Goal: Task Accomplishment & Management: Complete application form

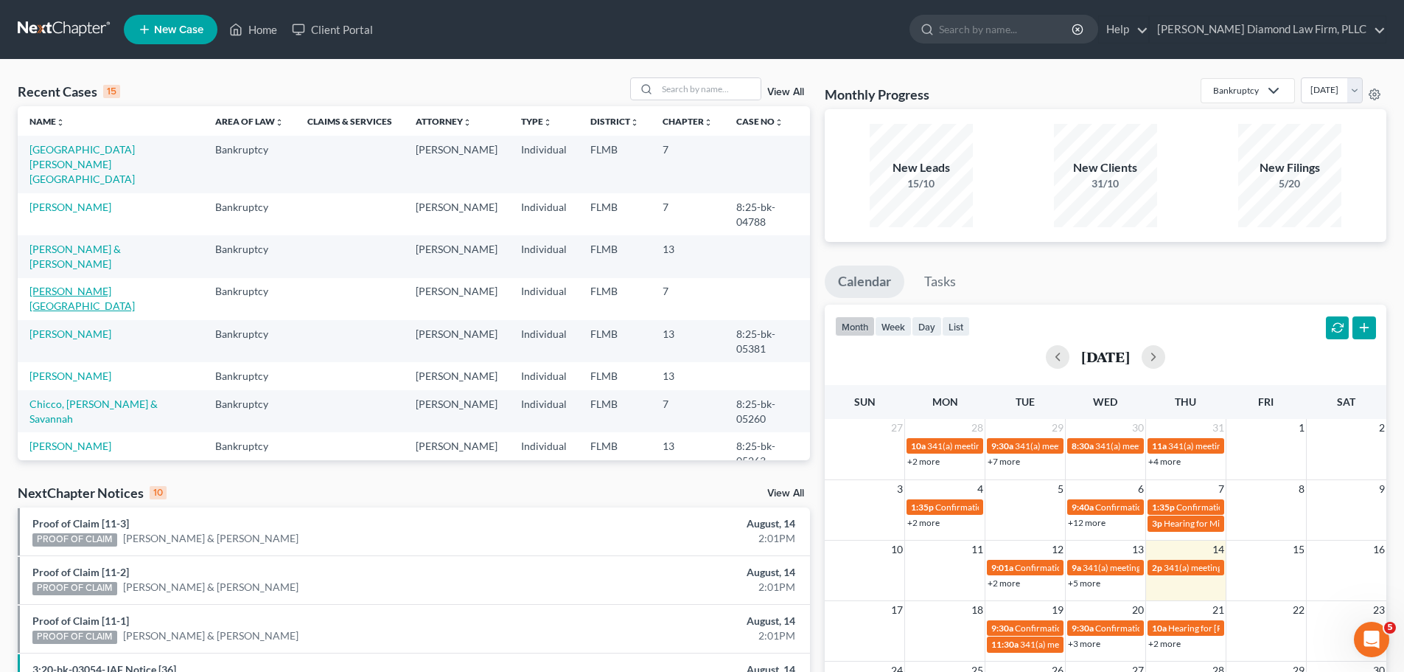
click at [66, 285] on link "[PERSON_NAME][GEOGRAPHIC_DATA]" at bounding box center [81, 298] width 105 height 27
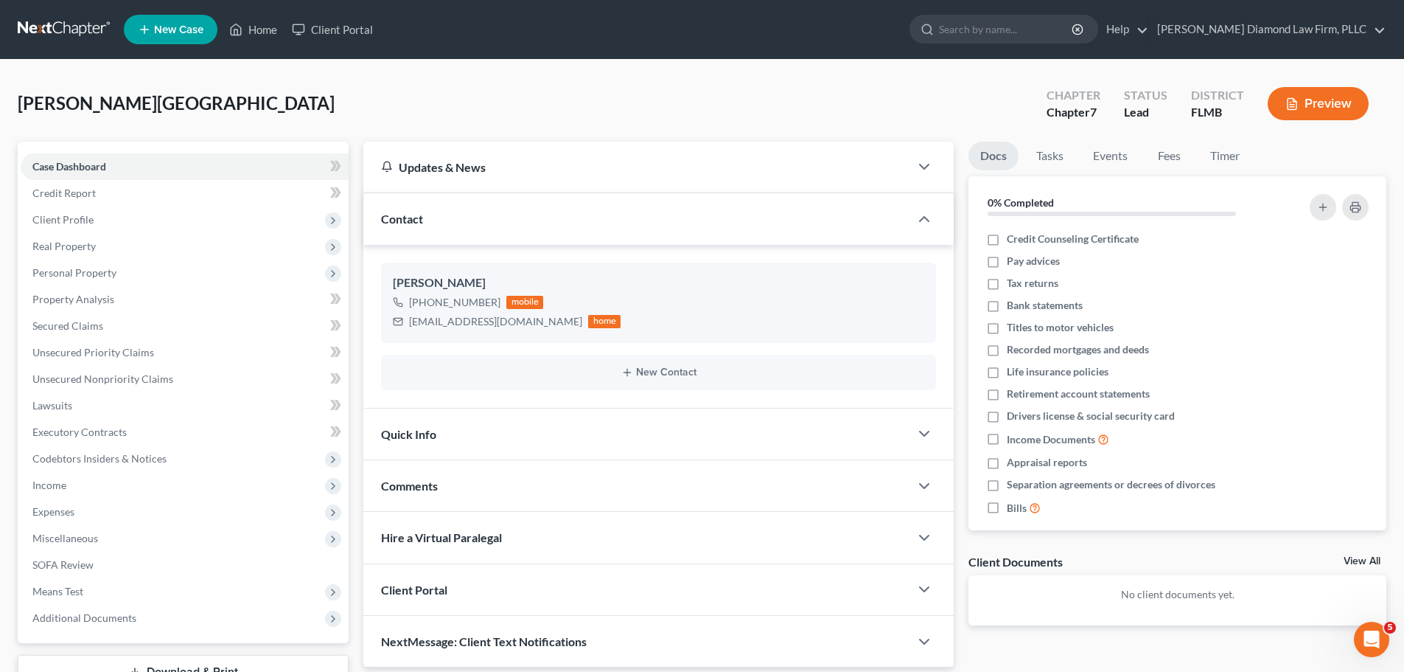
click at [49, 38] on link at bounding box center [65, 29] width 94 height 27
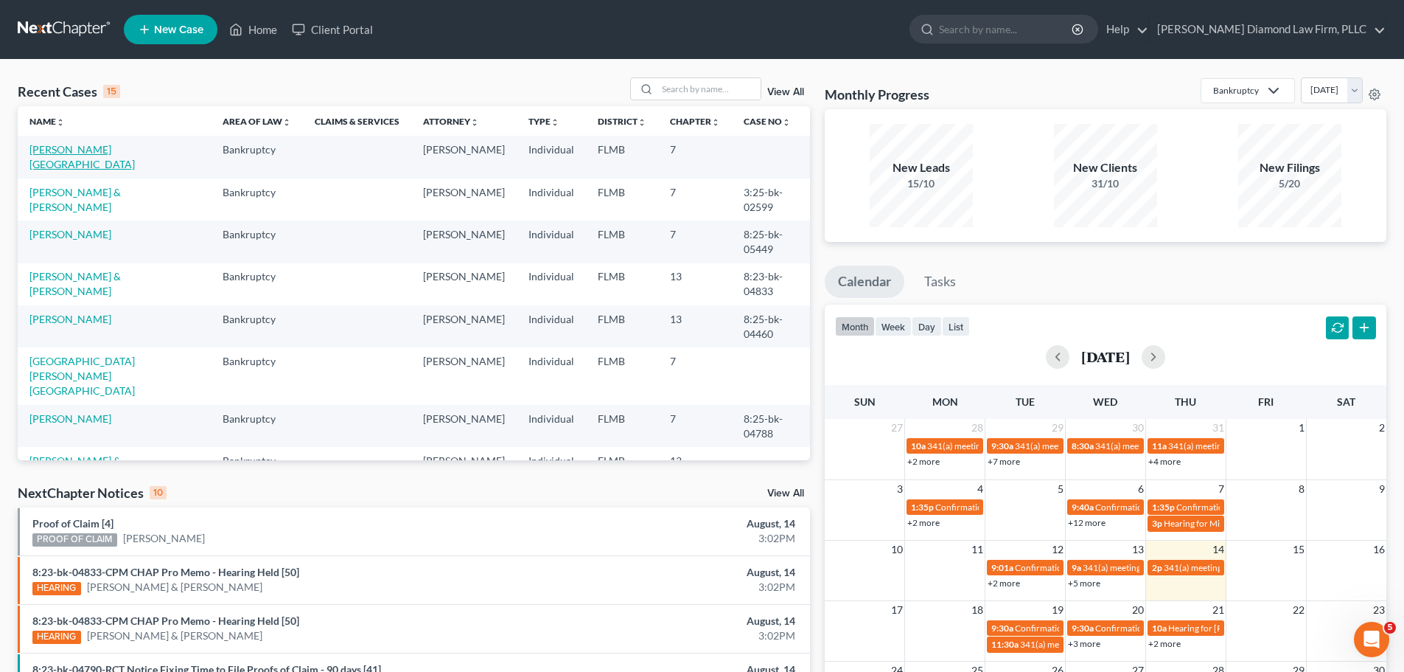
click at [60, 151] on link "[PERSON_NAME][GEOGRAPHIC_DATA]" at bounding box center [81, 156] width 105 height 27
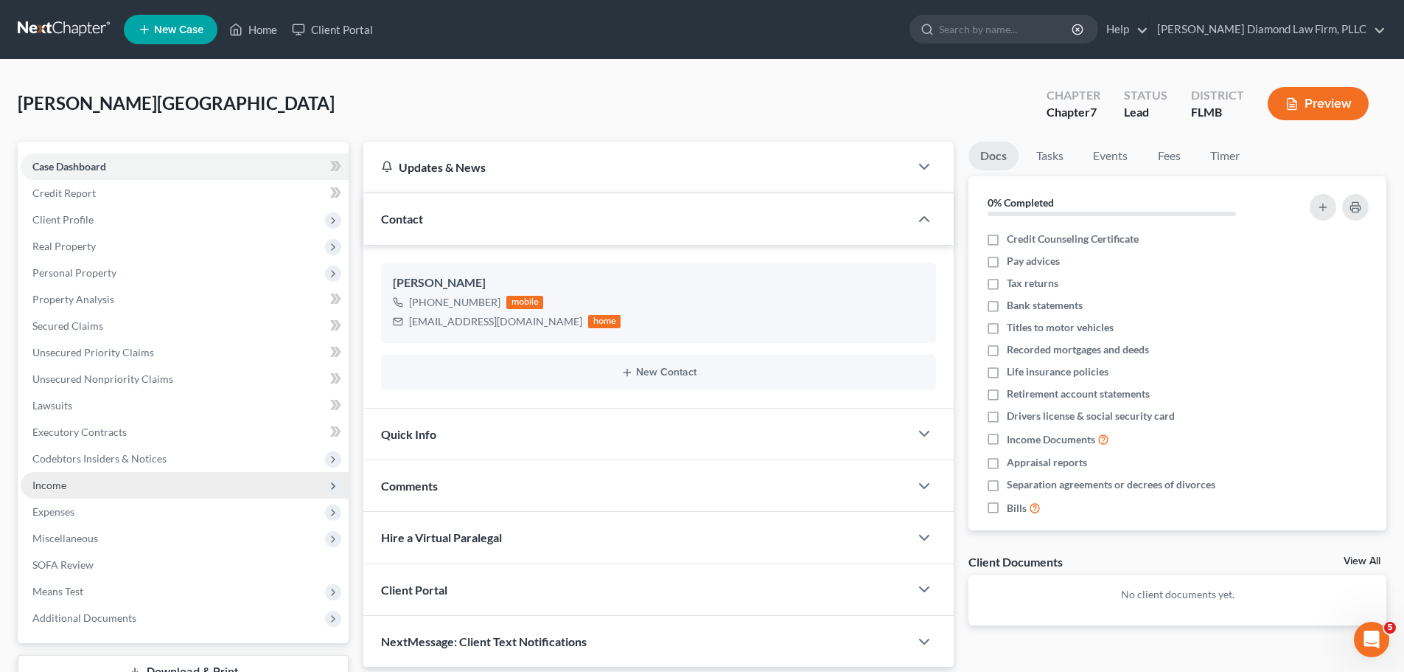
click at [130, 484] on span "Income" at bounding box center [185, 485] width 328 height 27
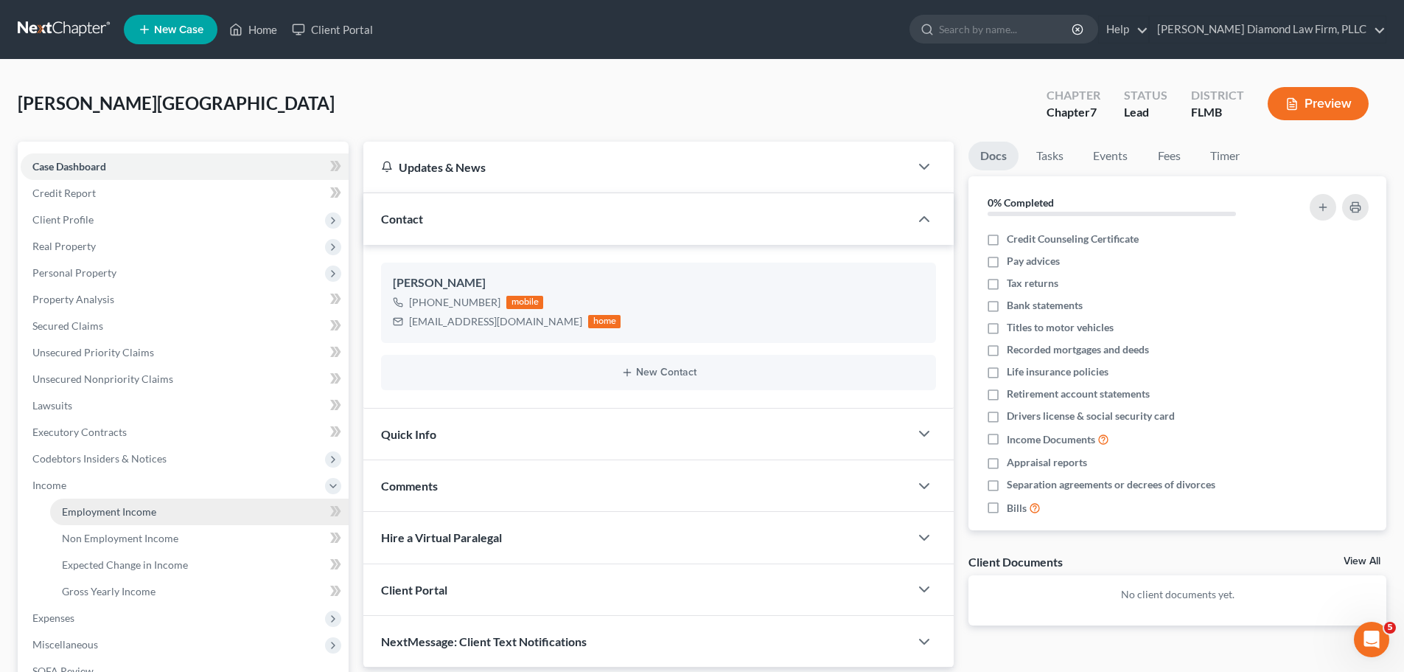
click at [115, 511] on span "Employment Income" at bounding box center [109, 511] width 94 height 13
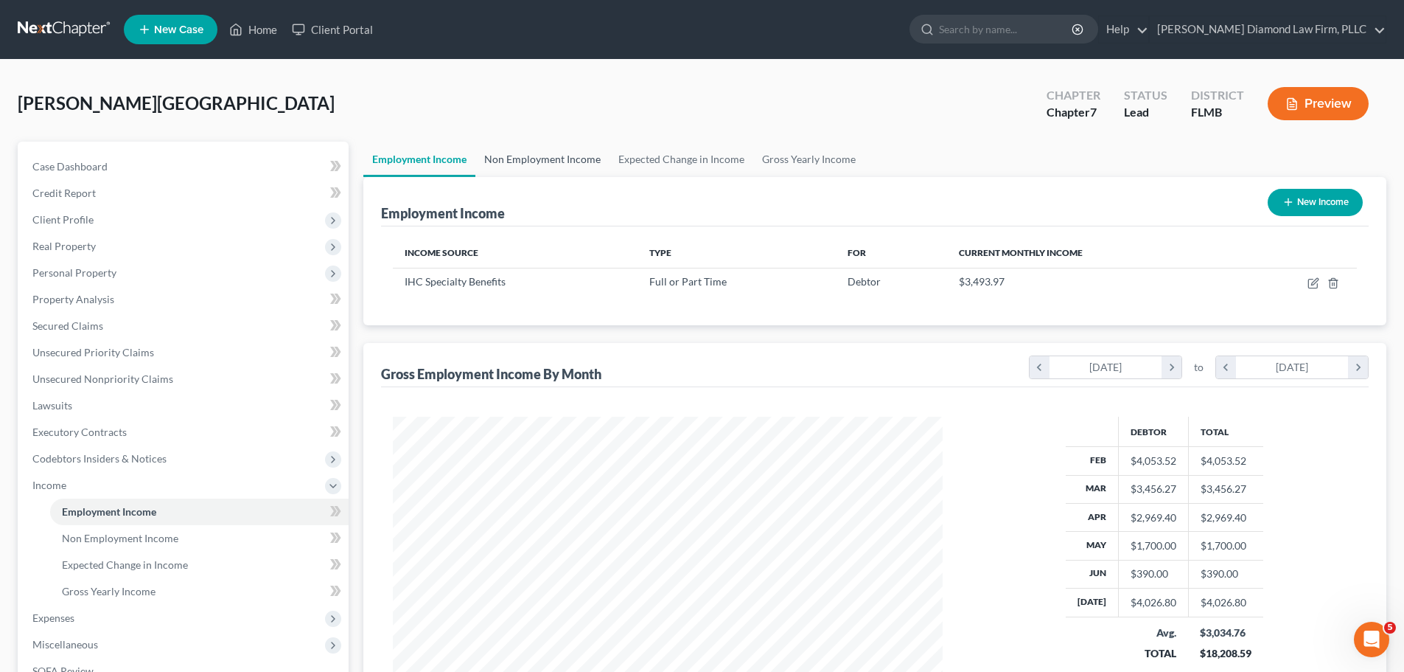
click at [551, 149] on link "Non Employment Income" at bounding box center [542, 159] width 134 height 35
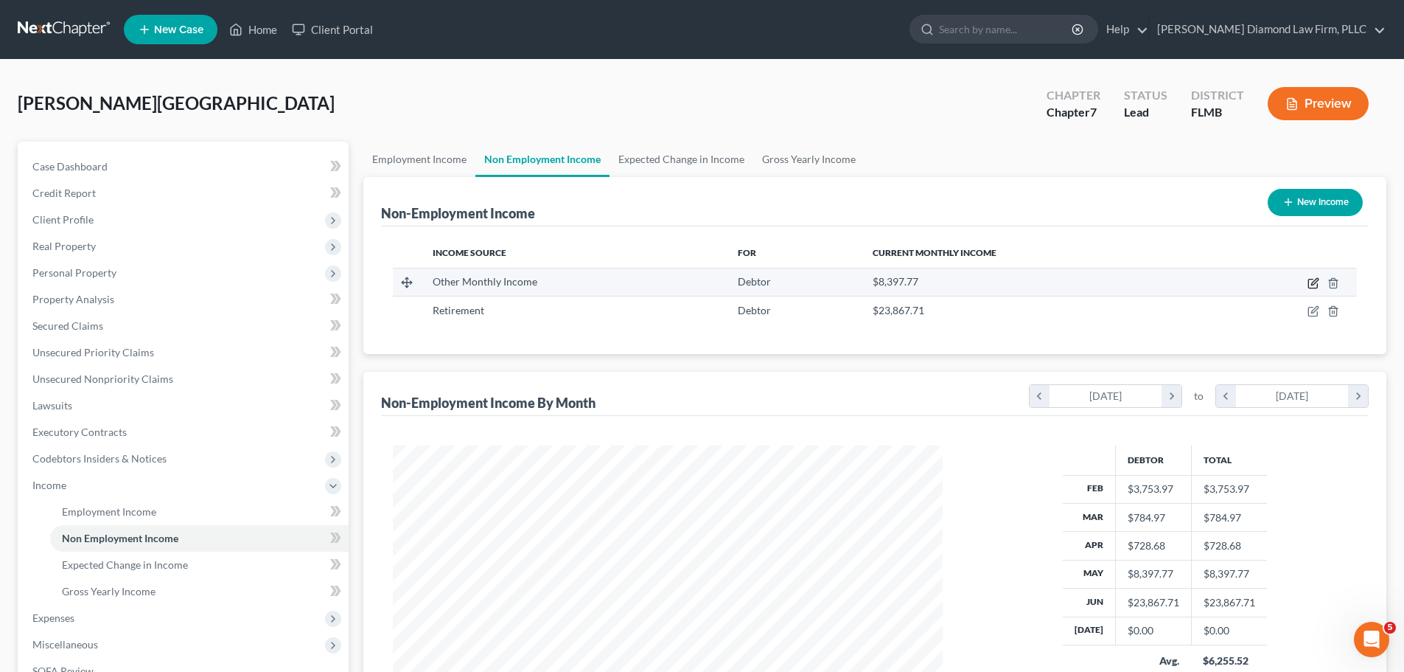
click at [1315, 281] on icon "button" at bounding box center [1314, 281] width 7 height 7
select select "13"
select select "0"
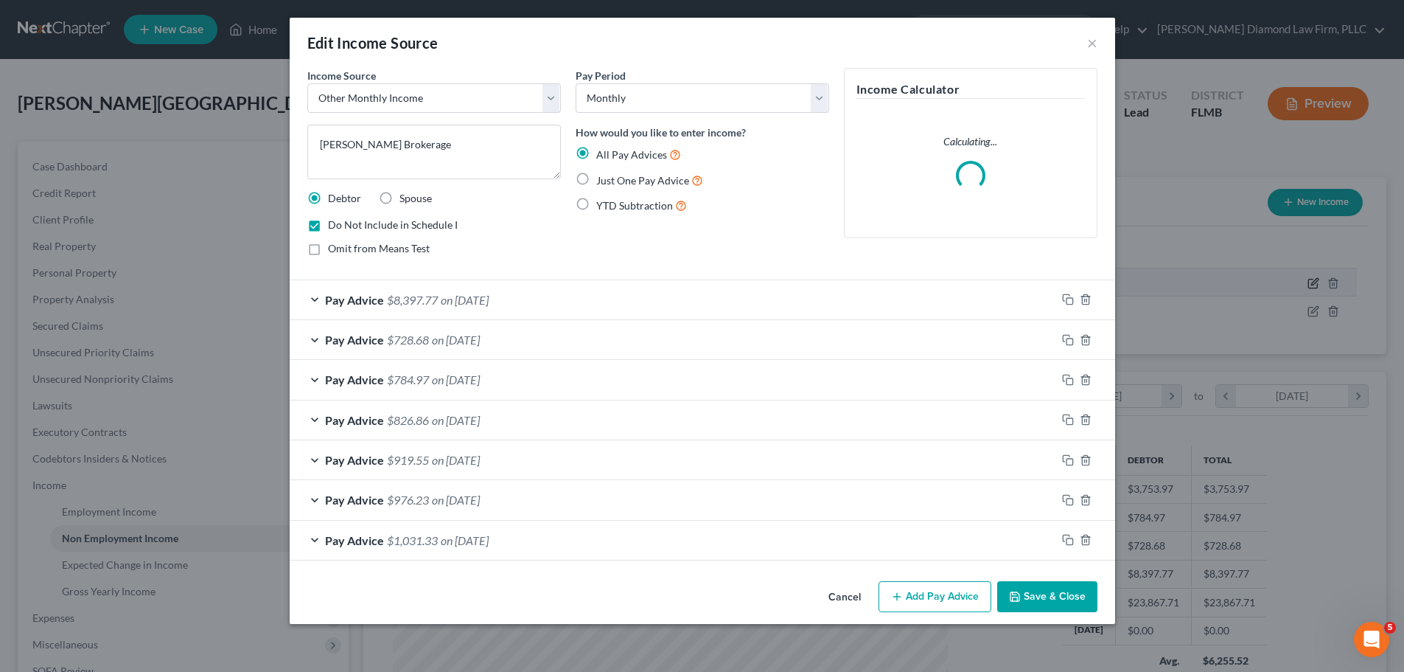
scroll to position [277, 585]
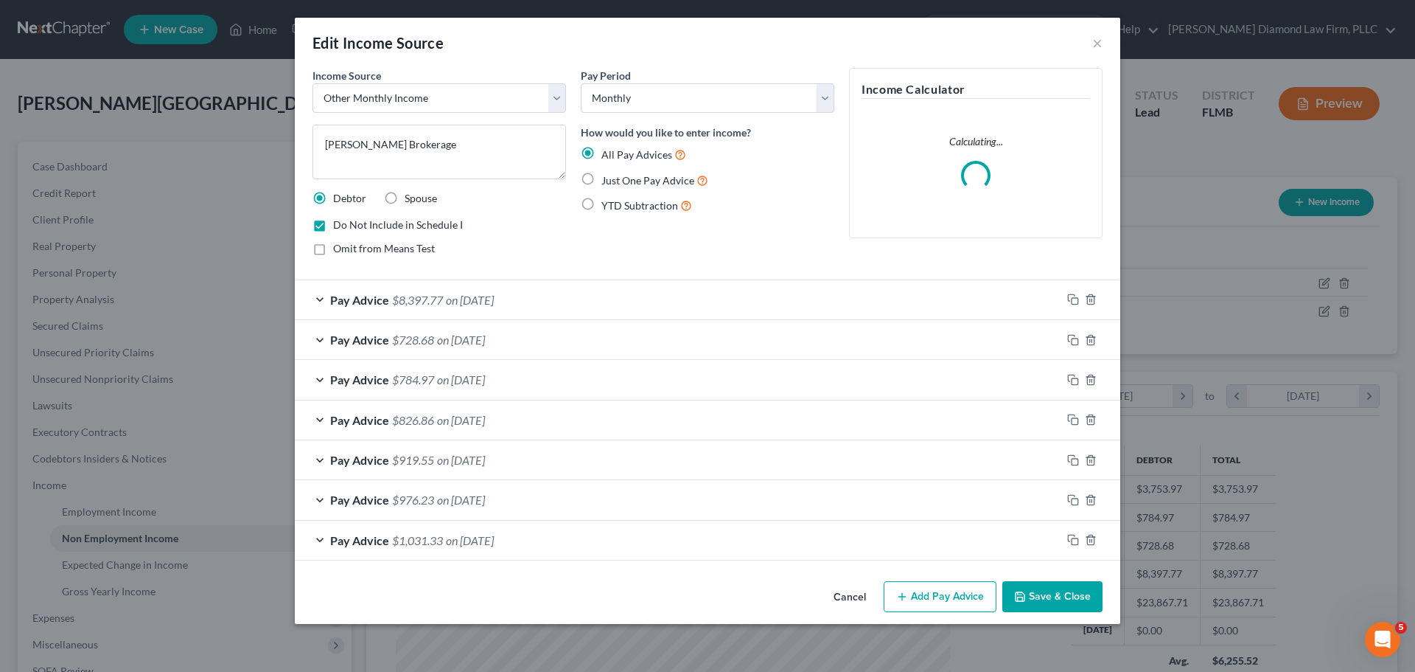
click at [1090, 43] on div "Edit Income Source ×" at bounding box center [708, 43] width 826 height 50
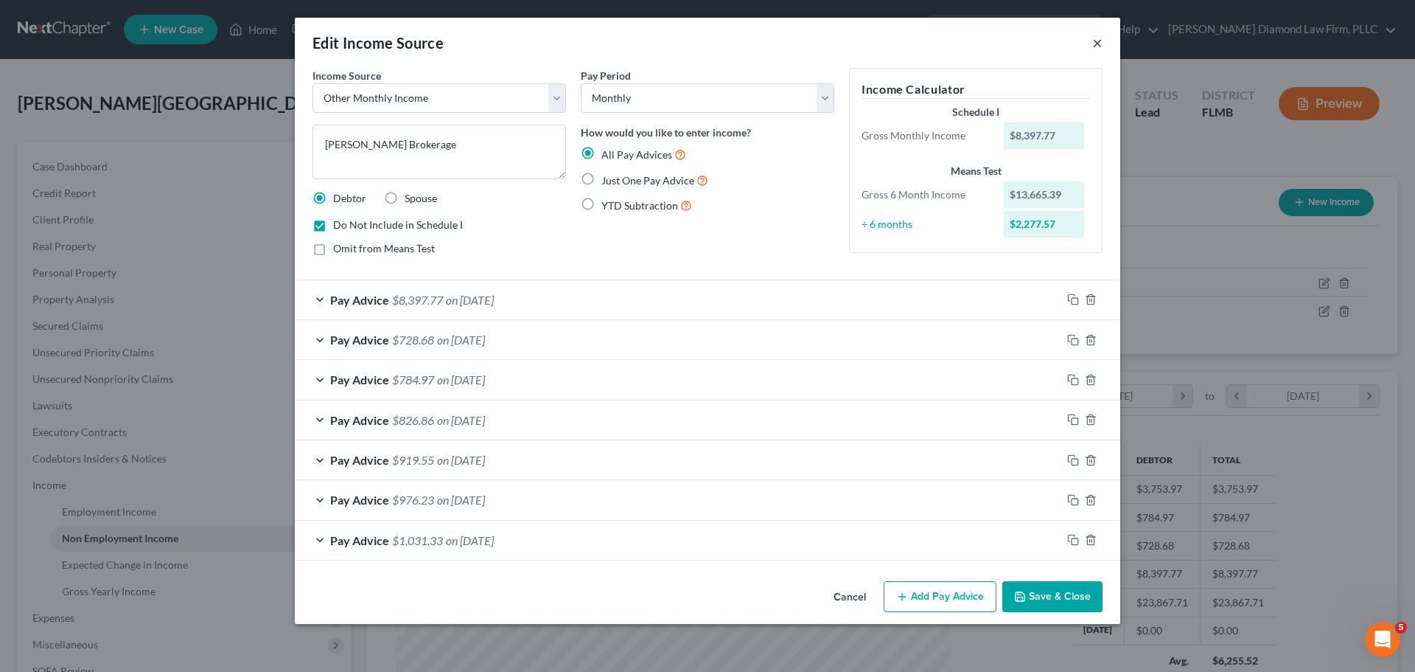
click at [1096, 43] on button "×" at bounding box center [1098, 43] width 10 height 18
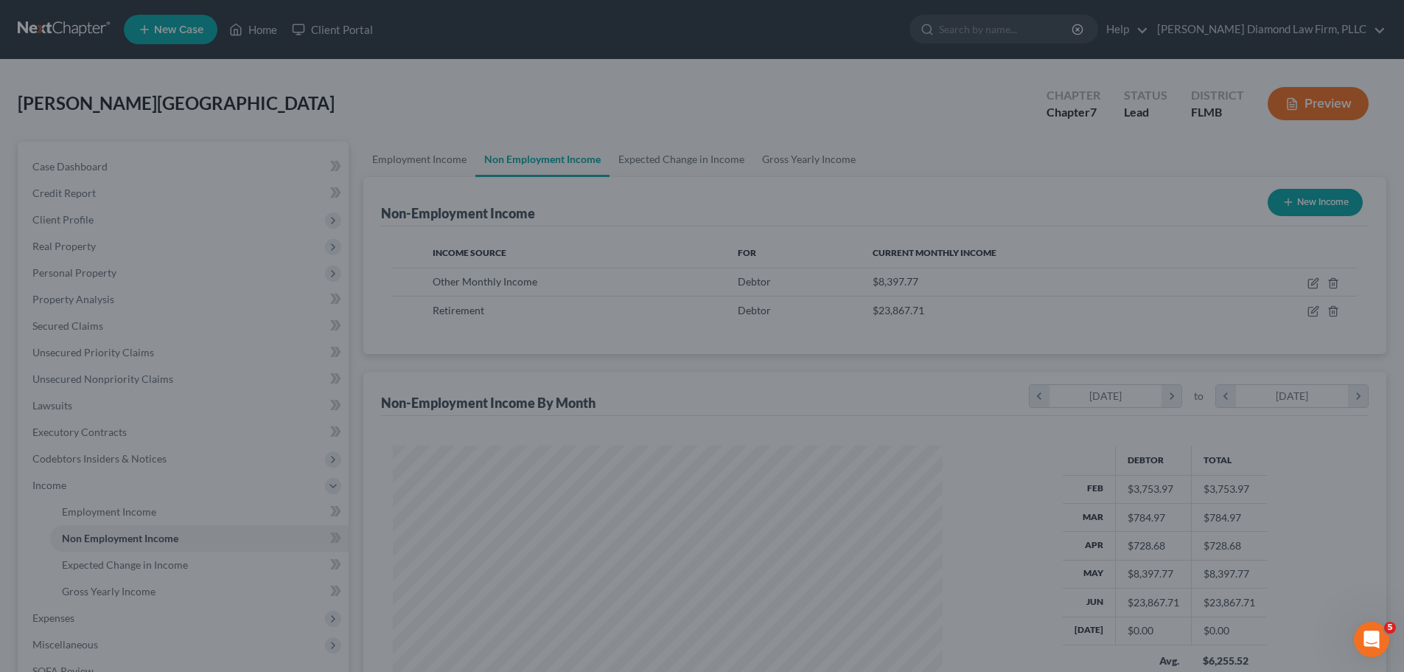
scroll to position [275, 579]
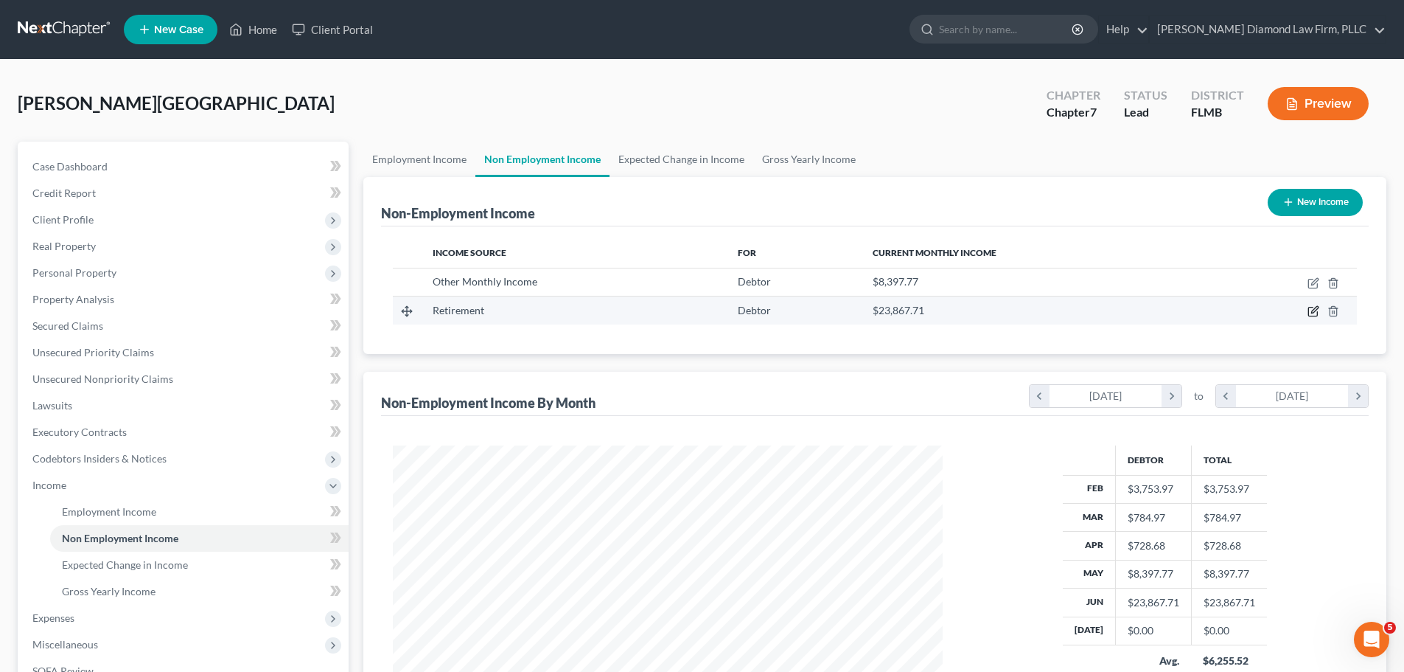
click at [1310, 310] on icon "button" at bounding box center [1314, 311] width 12 height 12
select select "3"
select select "0"
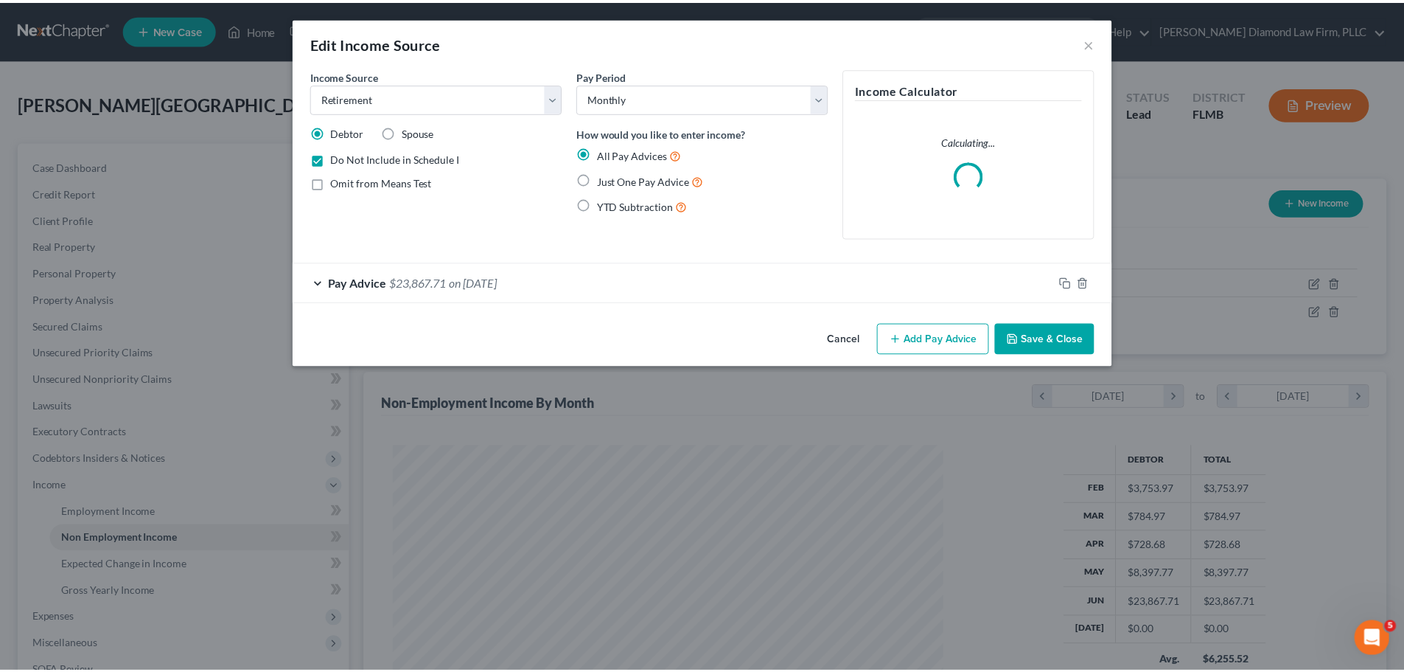
scroll to position [277, 585]
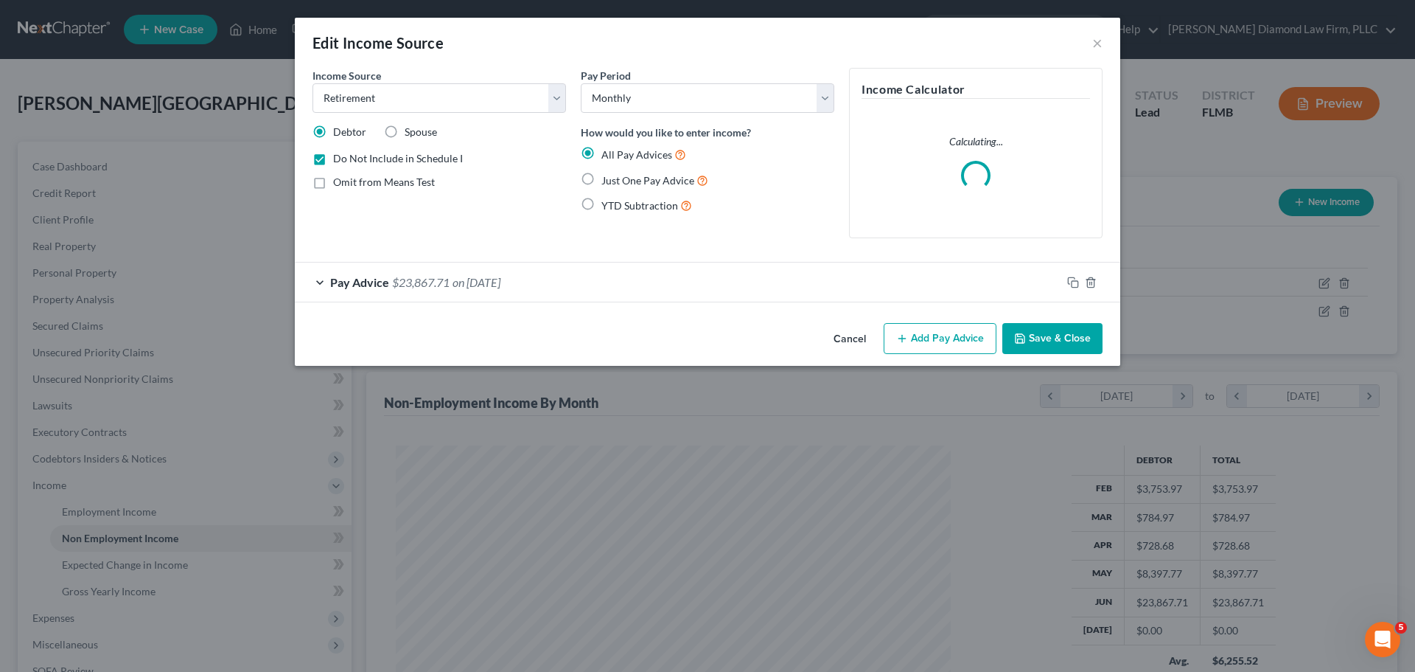
click at [350, 184] on span "Omit from Means Test" at bounding box center [384, 181] width 102 height 13
click at [349, 184] on input "Omit from Means Test" at bounding box center [344, 180] width 10 height 10
checkbox input "true"
click at [1079, 347] on button "Save & Close" at bounding box center [1053, 338] width 100 height 31
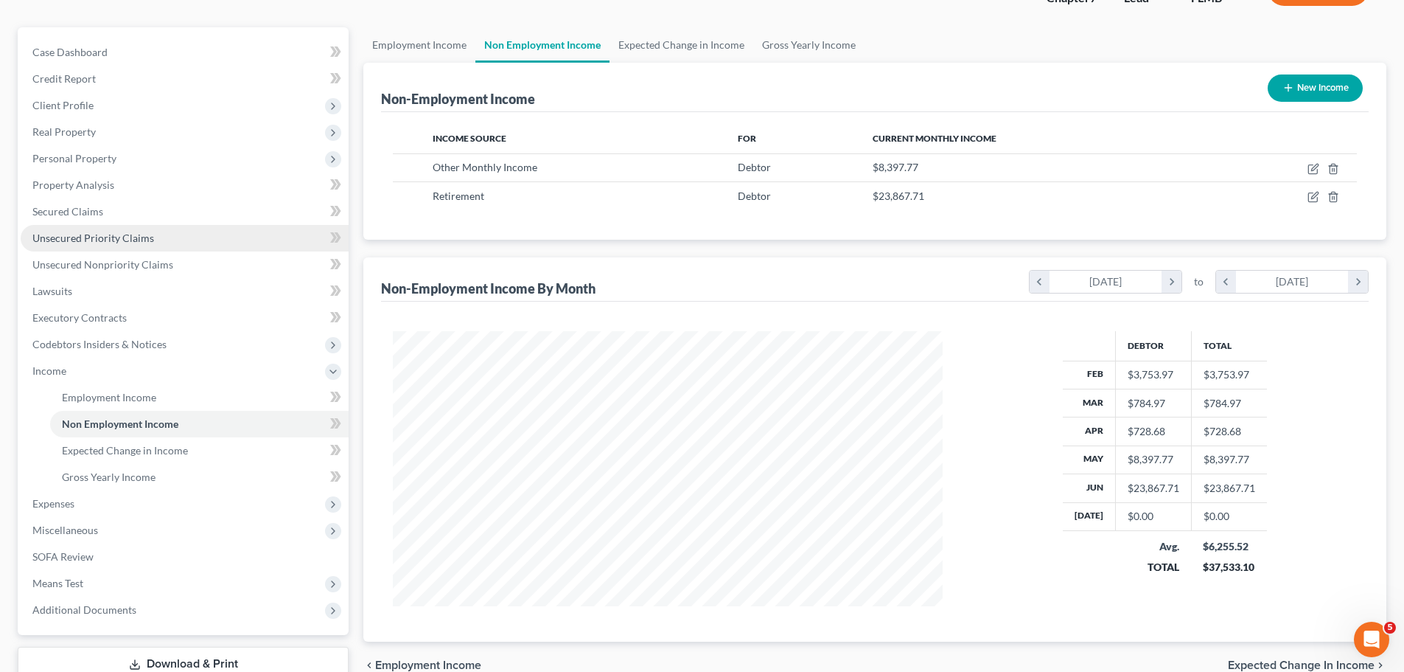
scroll to position [218, 0]
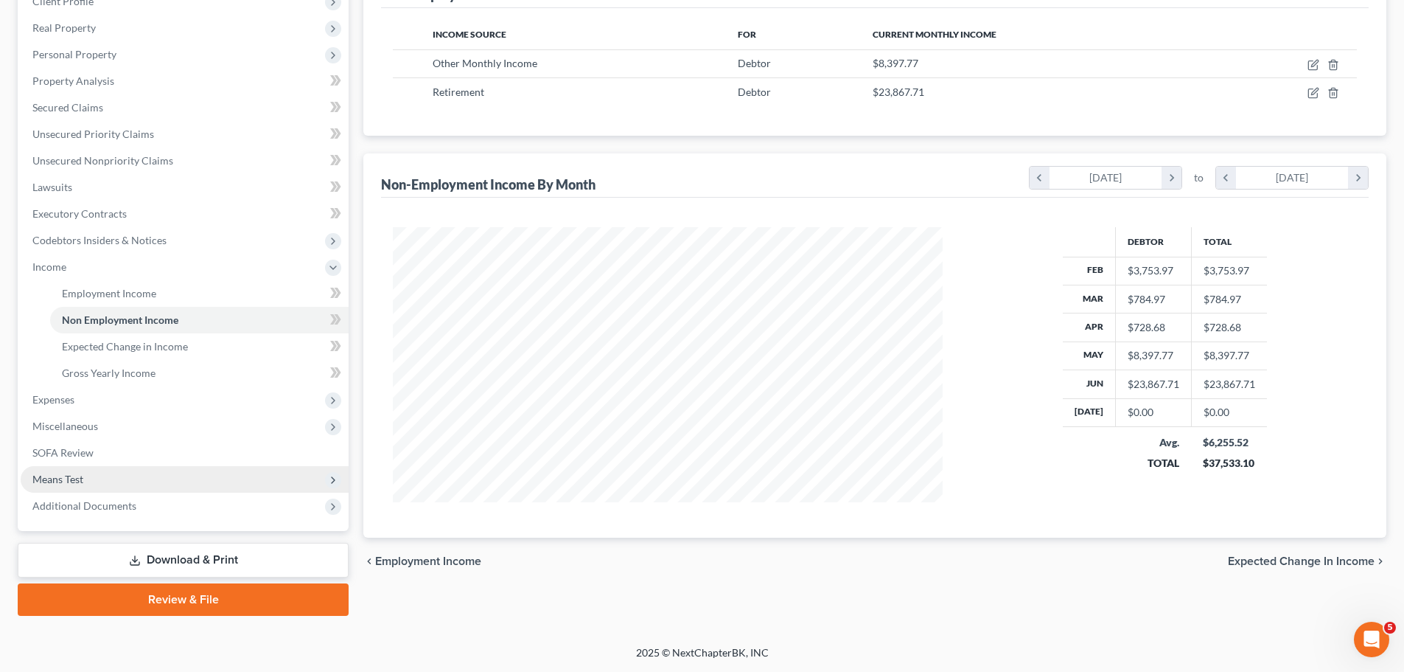
click at [83, 477] on span "Means Test" at bounding box center [57, 479] width 51 height 13
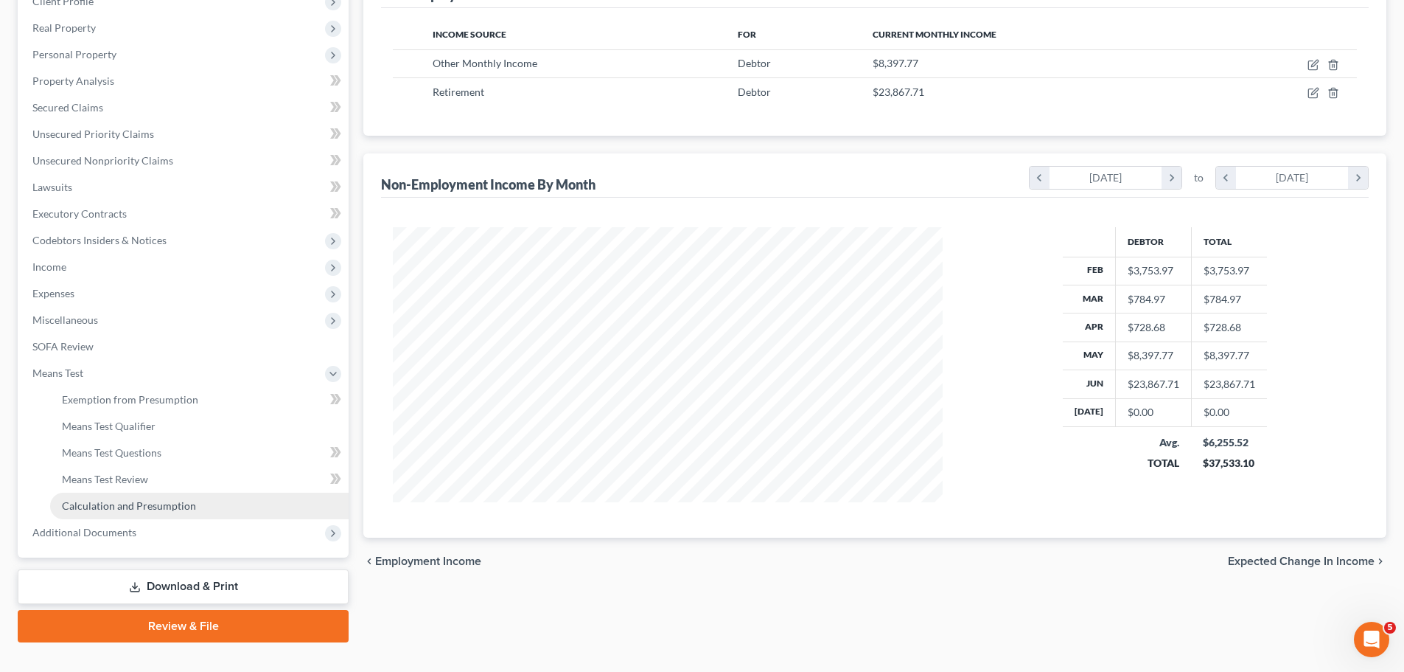
click at [144, 501] on span "Calculation and Presumption" at bounding box center [129, 505] width 134 height 13
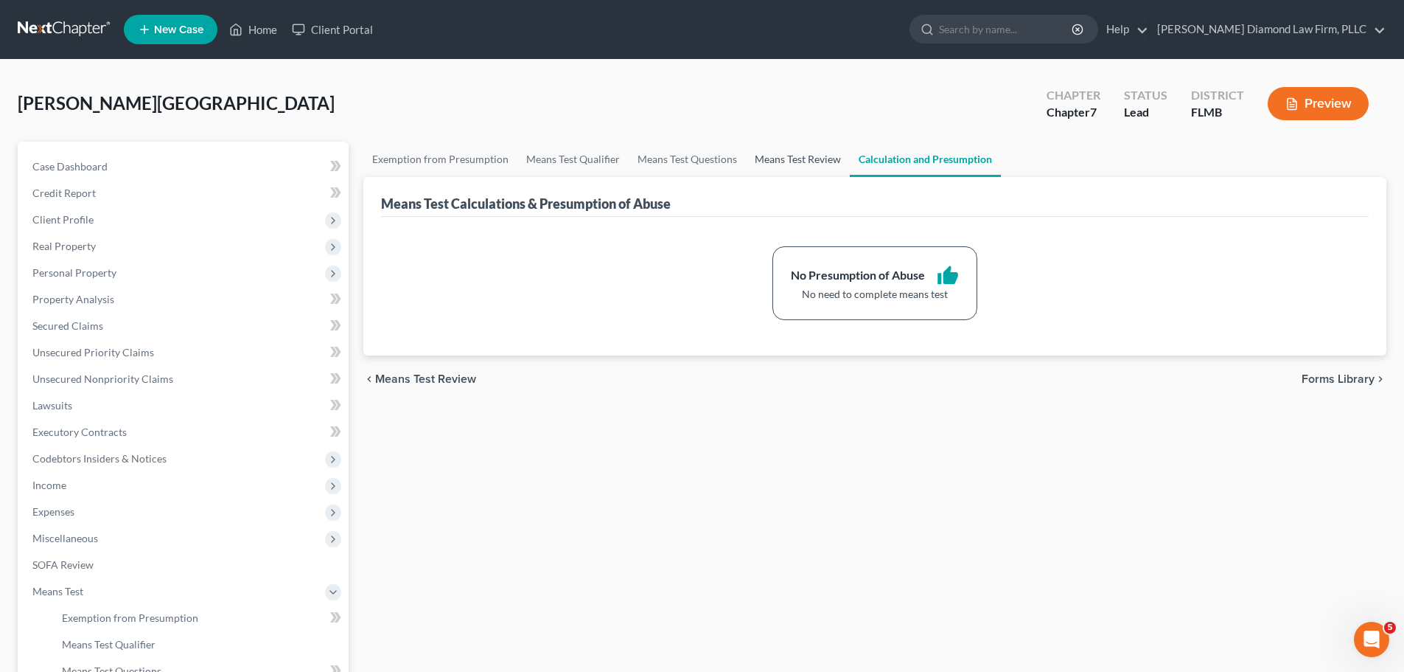
click at [810, 156] on link "Means Test Review" at bounding box center [798, 159] width 104 height 35
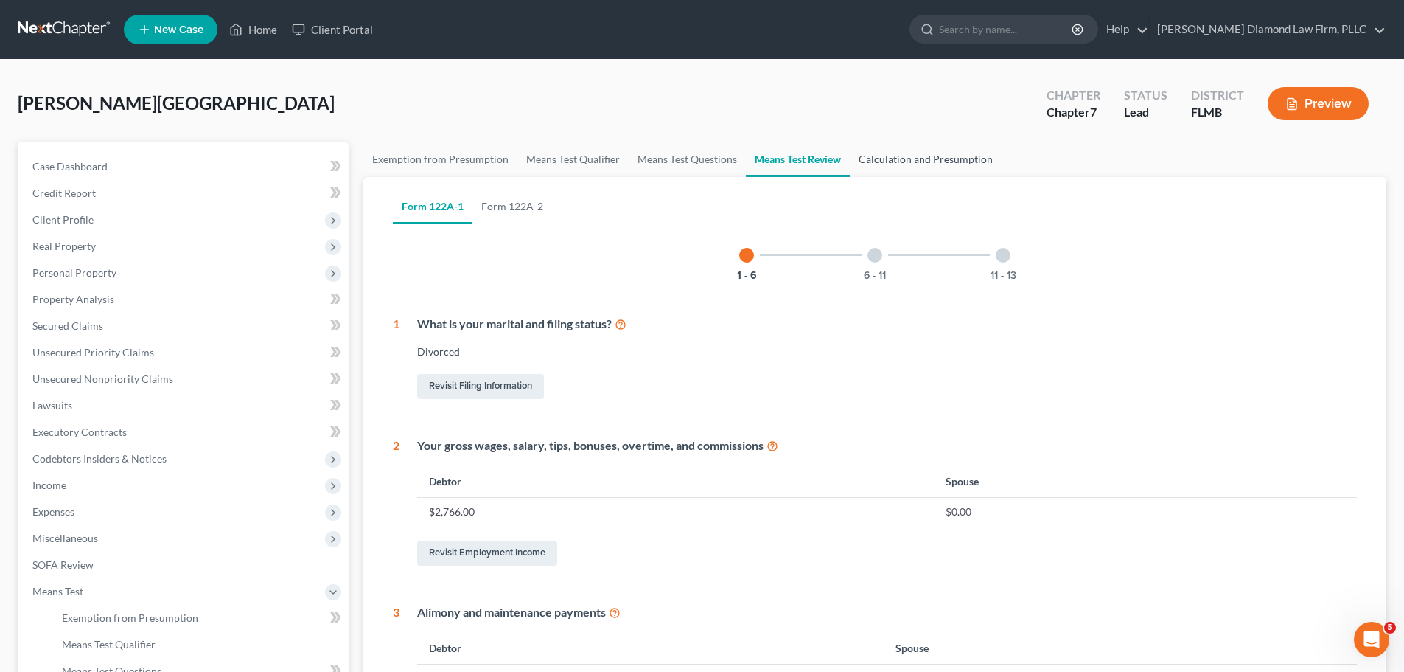
click at [913, 160] on link "Calculation and Presumption" at bounding box center [926, 159] width 152 height 35
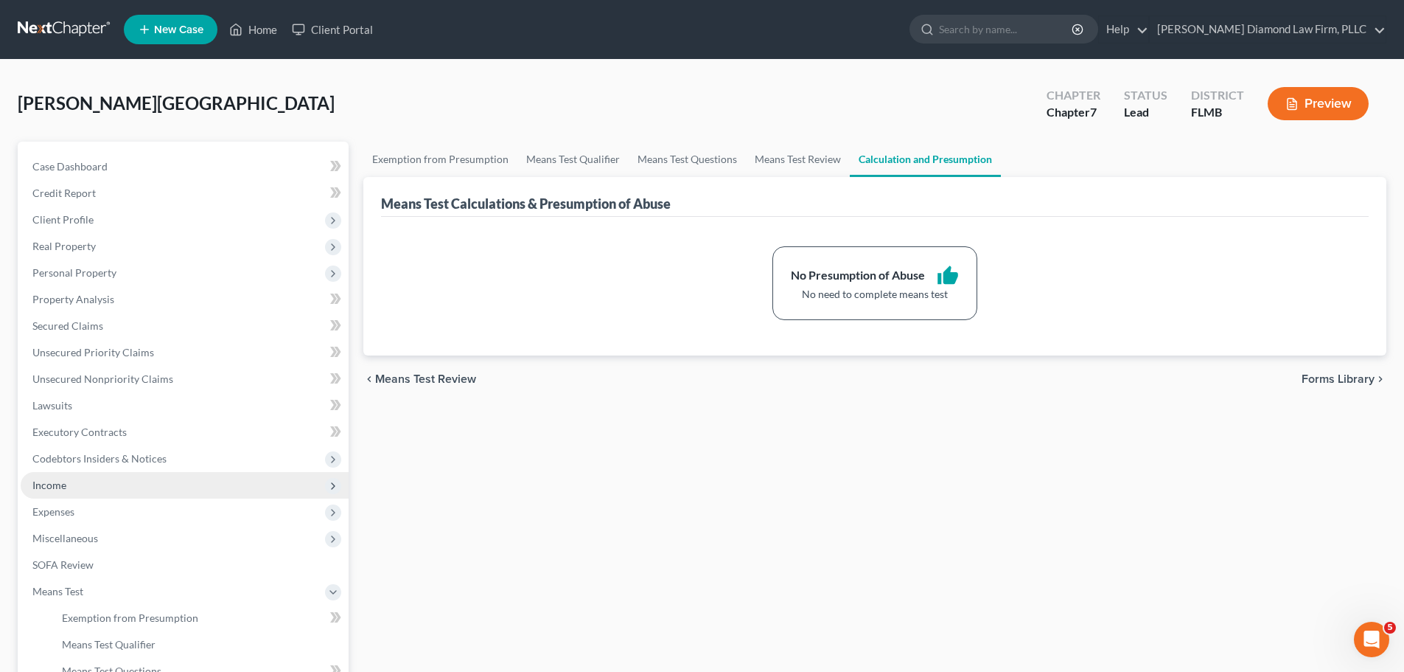
click at [83, 486] on span "Income" at bounding box center [185, 485] width 328 height 27
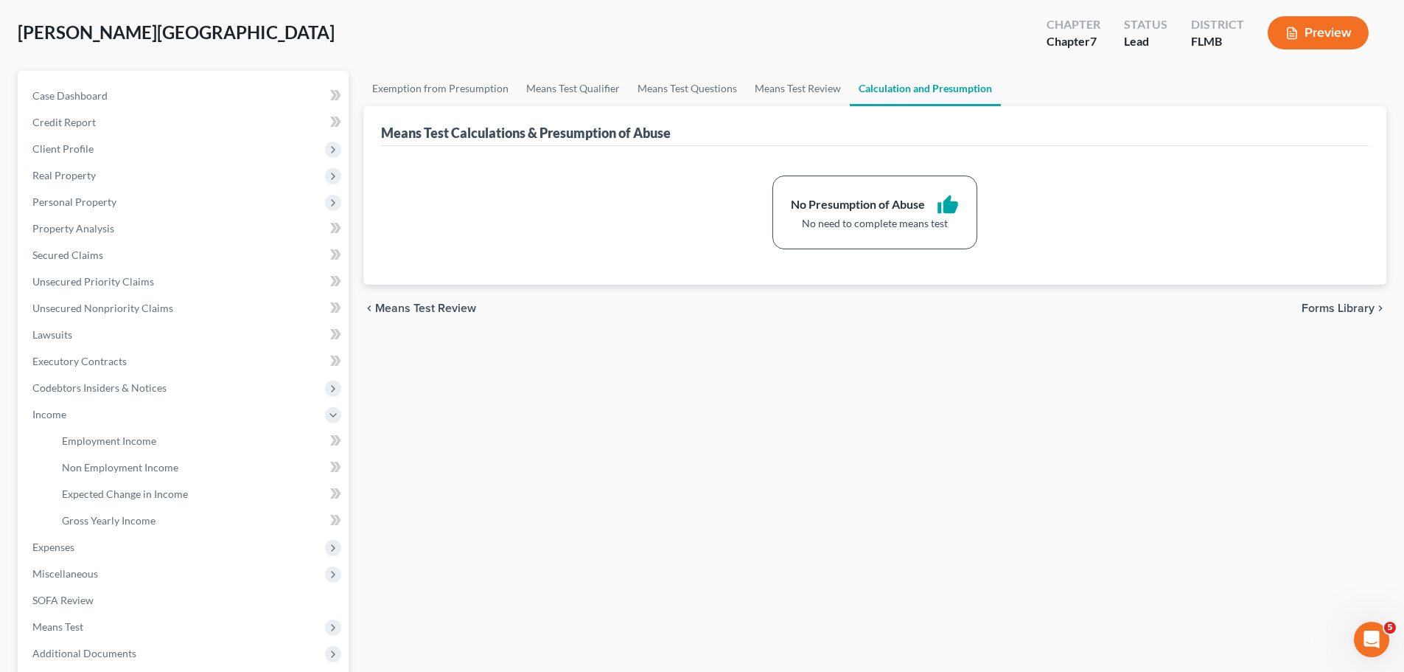
scroll to position [218, 0]
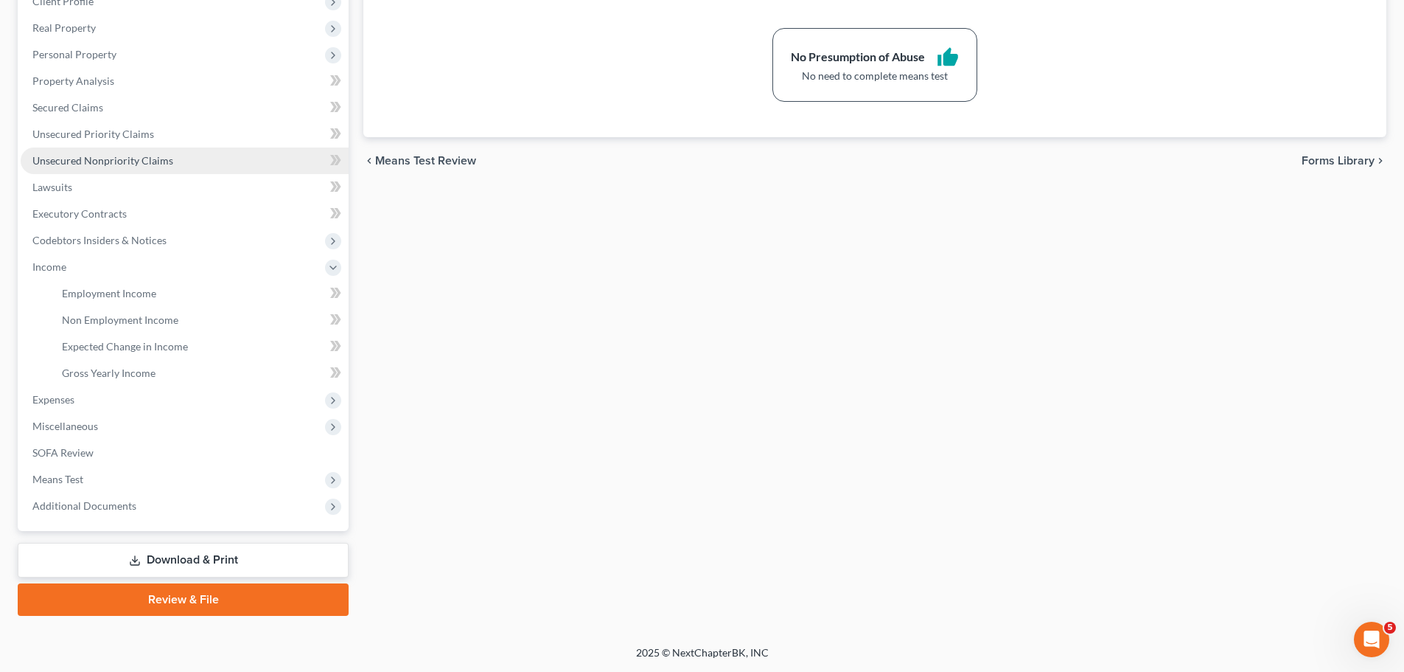
click at [119, 165] on span "Unsecured Nonpriority Claims" at bounding box center [102, 160] width 141 height 13
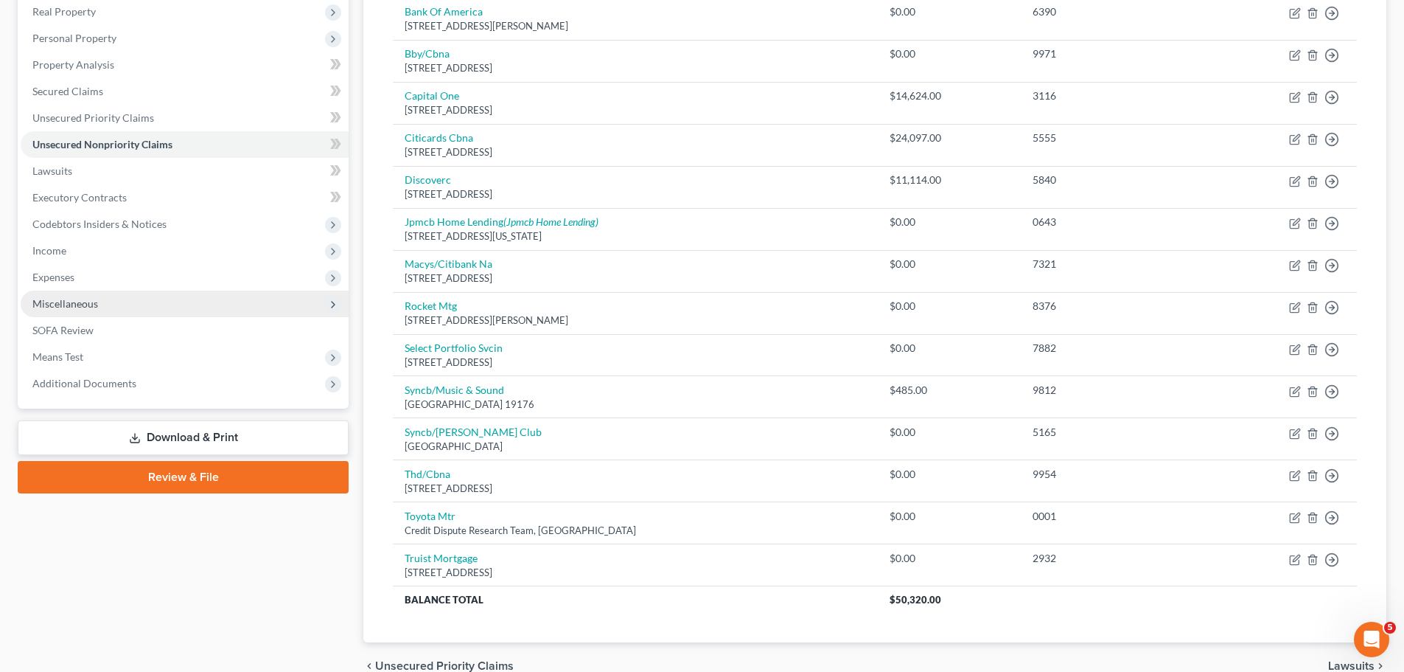
scroll to position [161, 0]
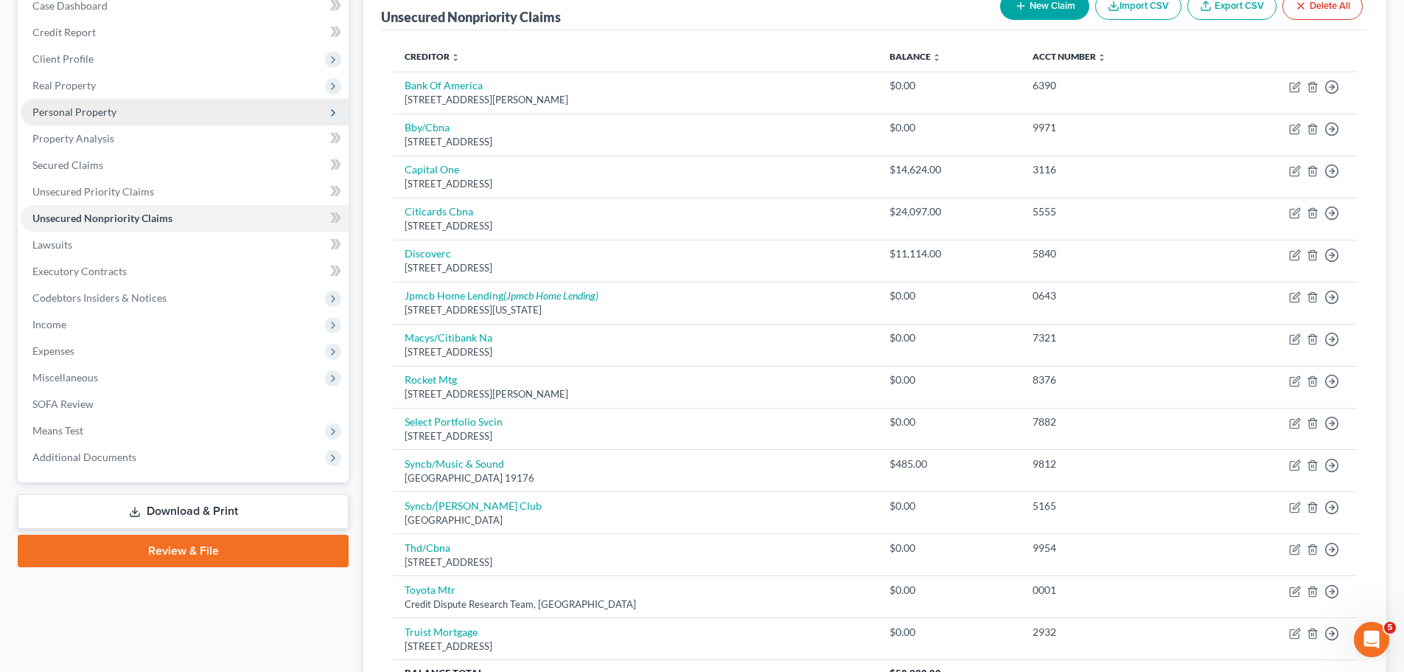
click at [57, 116] on span "Personal Property" at bounding box center [74, 111] width 84 height 13
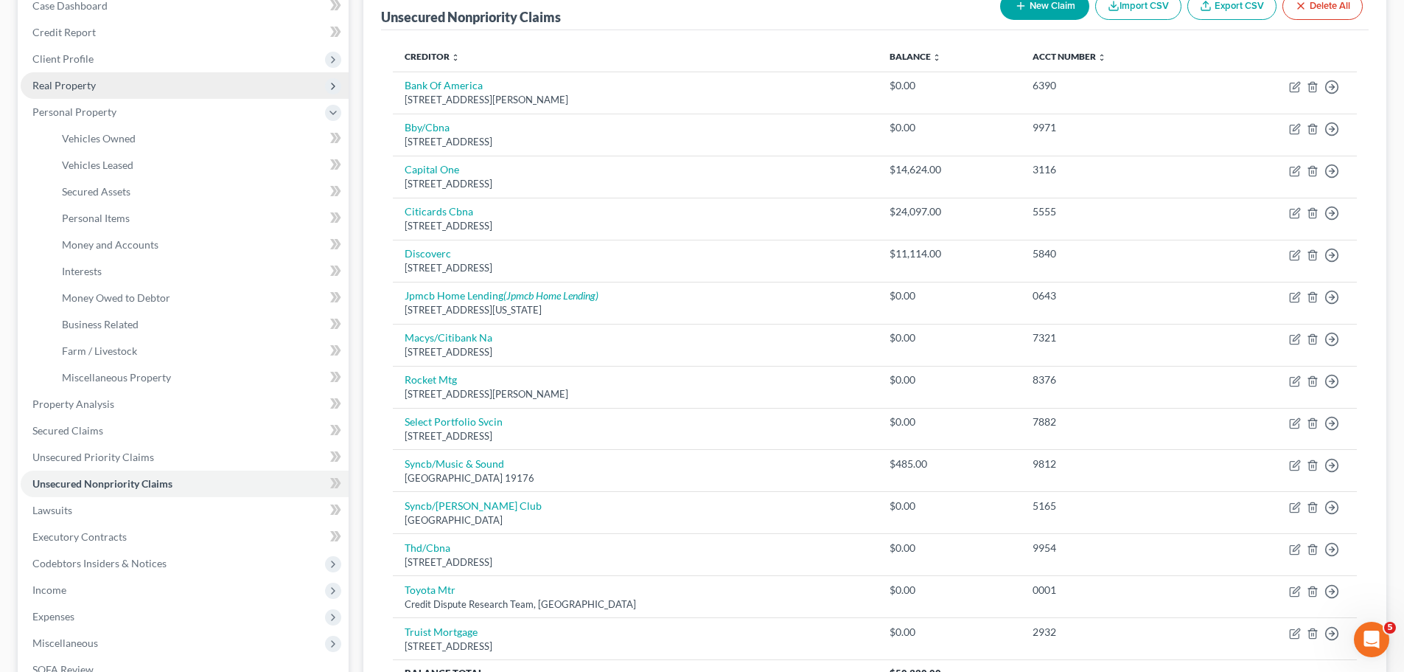
click at [53, 85] on span "Real Property" at bounding box center [63, 85] width 63 height 13
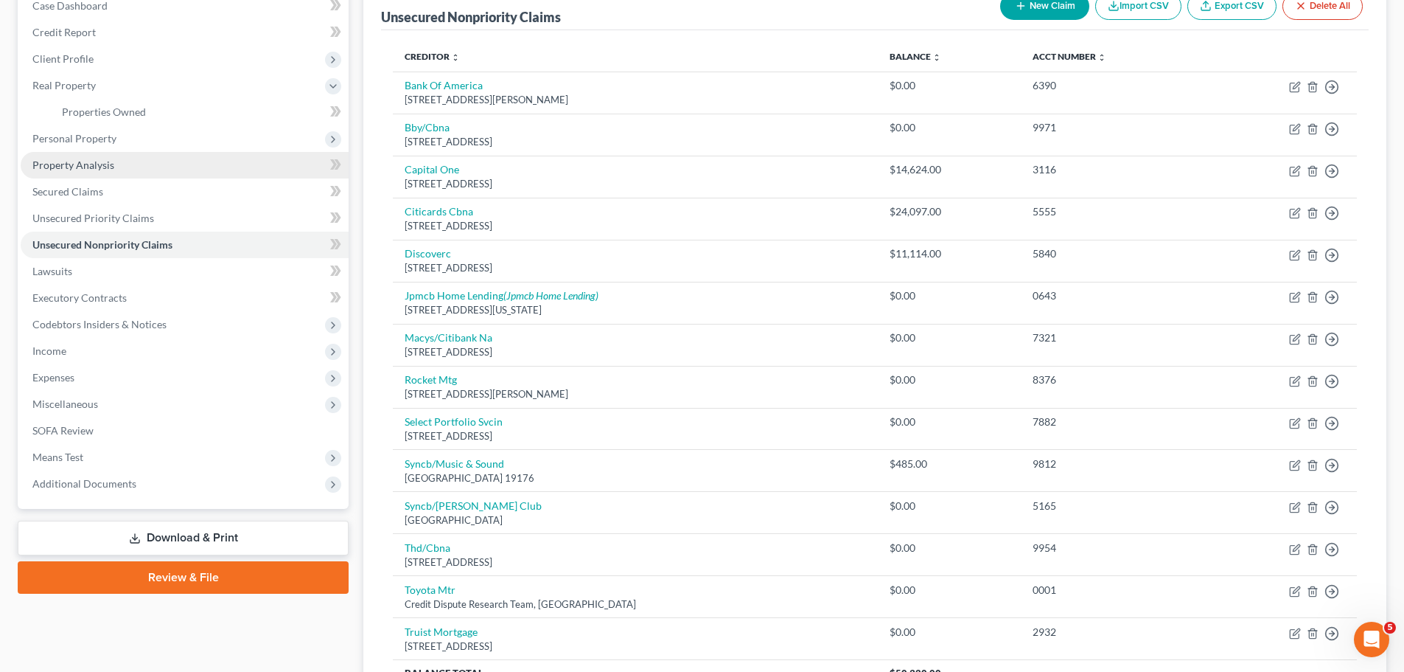
click at [58, 167] on span "Property Analysis" at bounding box center [73, 164] width 82 height 13
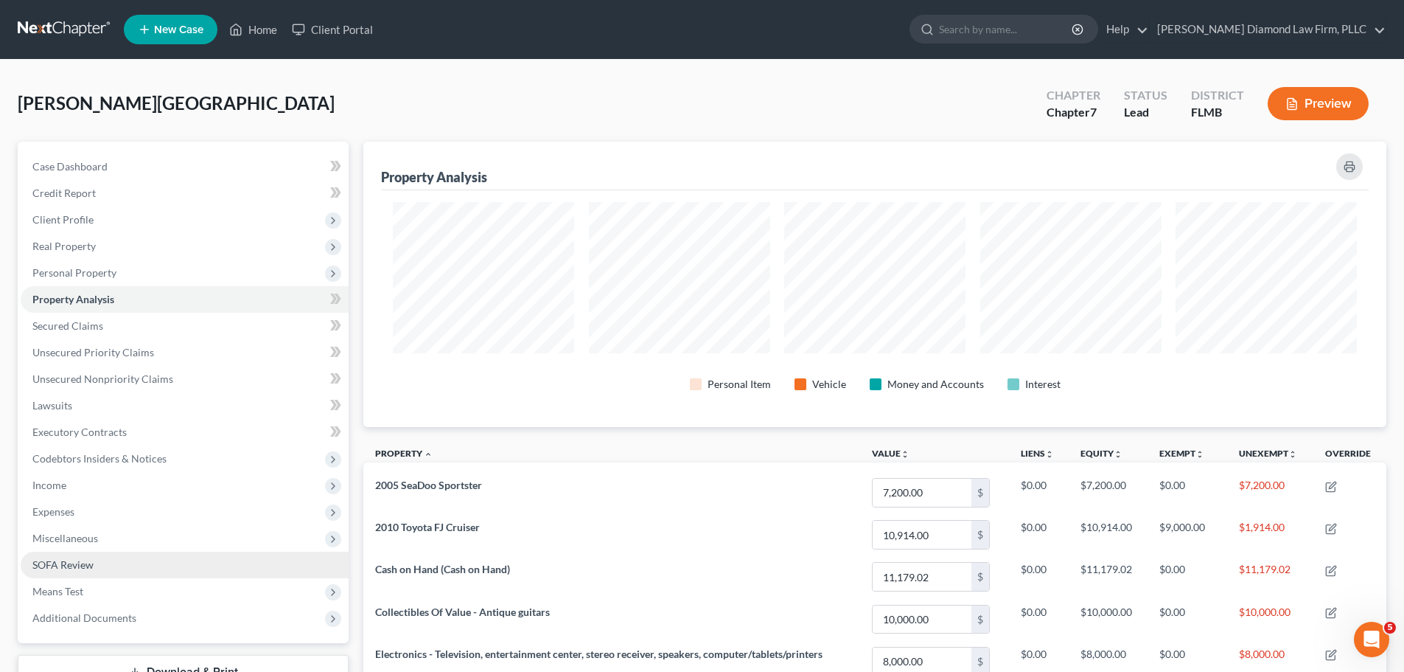
scroll to position [295, 0]
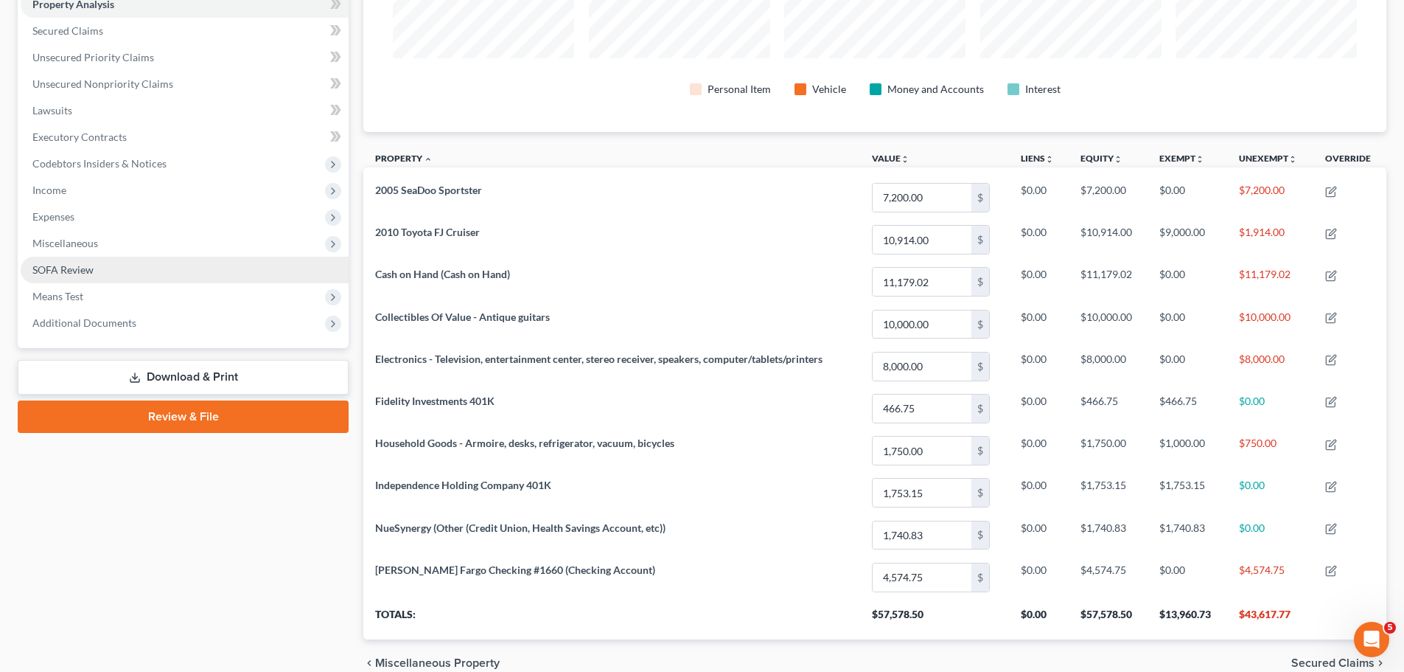
click at [147, 192] on span "Income" at bounding box center [185, 190] width 328 height 27
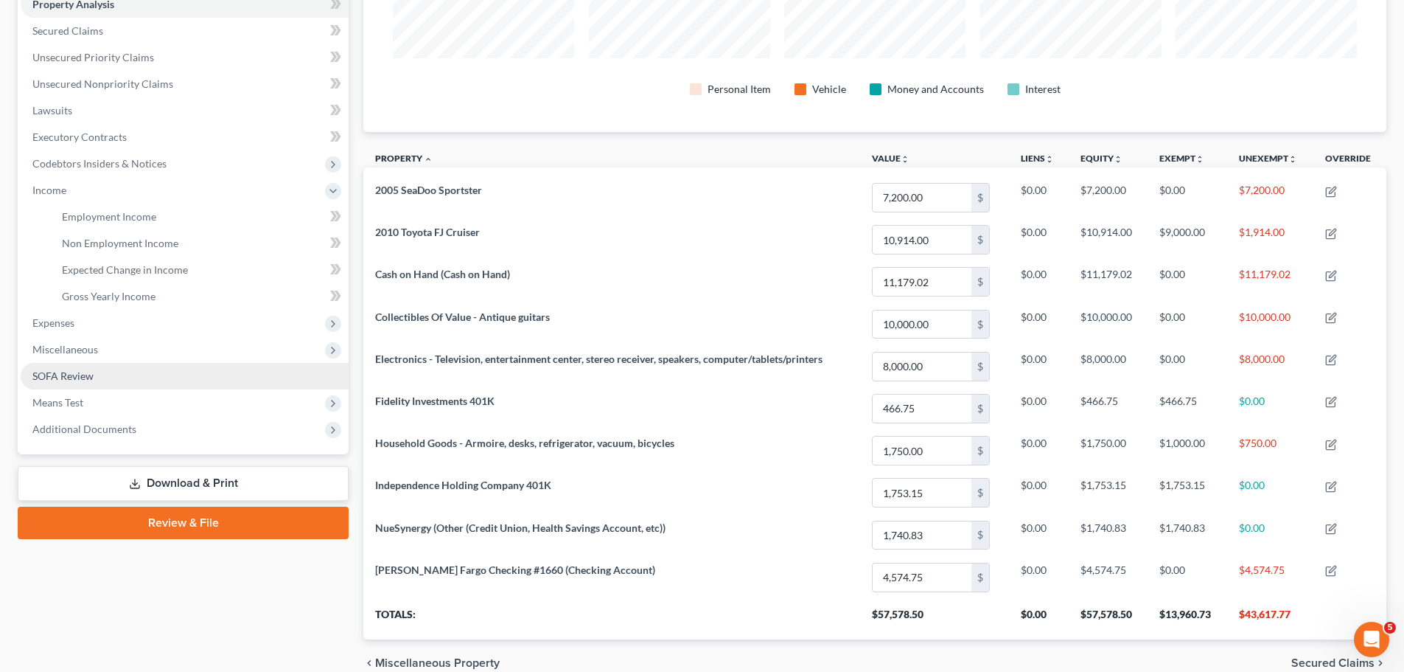
click at [46, 371] on span "SOFA Review" at bounding box center [62, 375] width 61 height 13
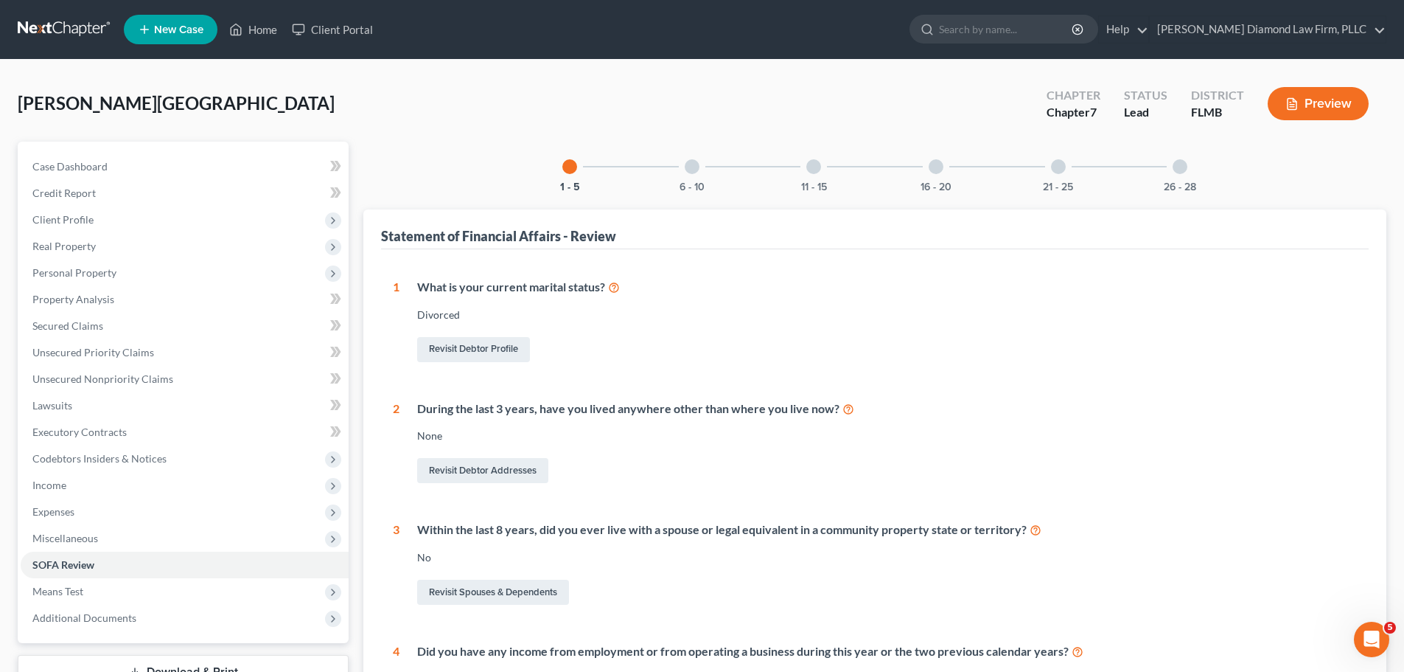
click at [694, 164] on div at bounding box center [692, 166] width 15 height 15
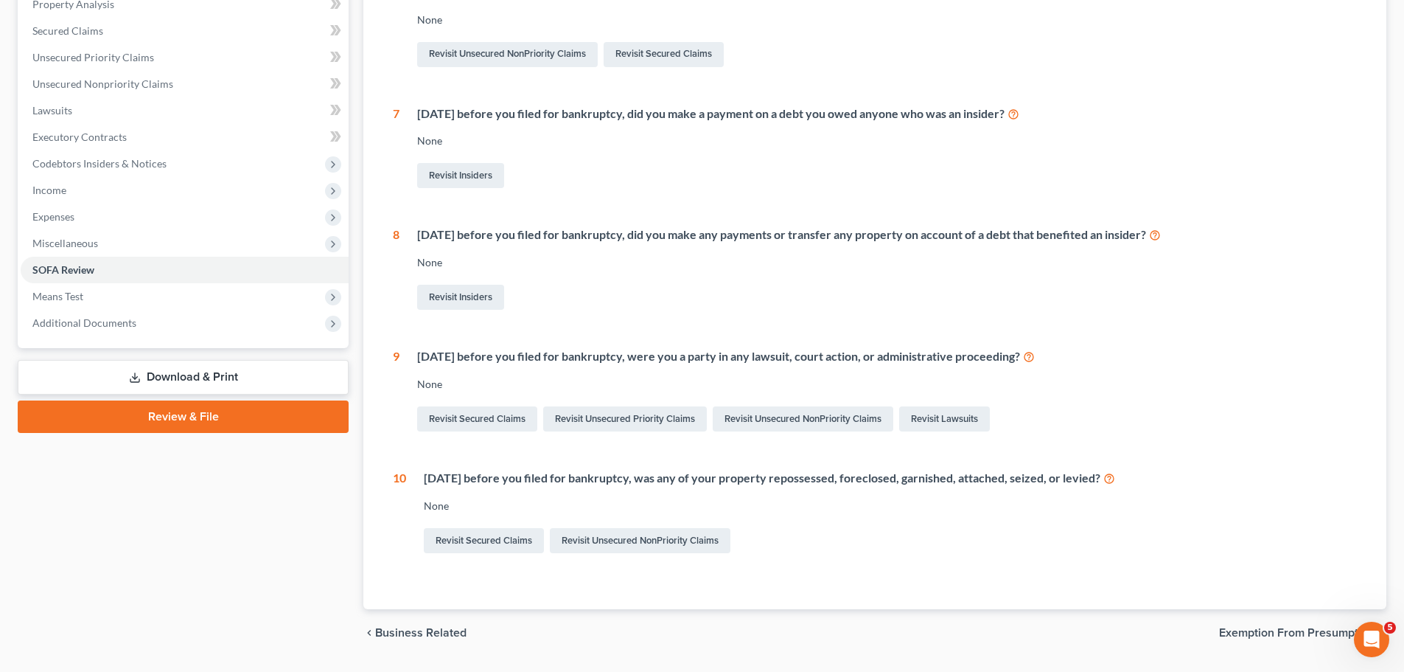
scroll to position [262, 0]
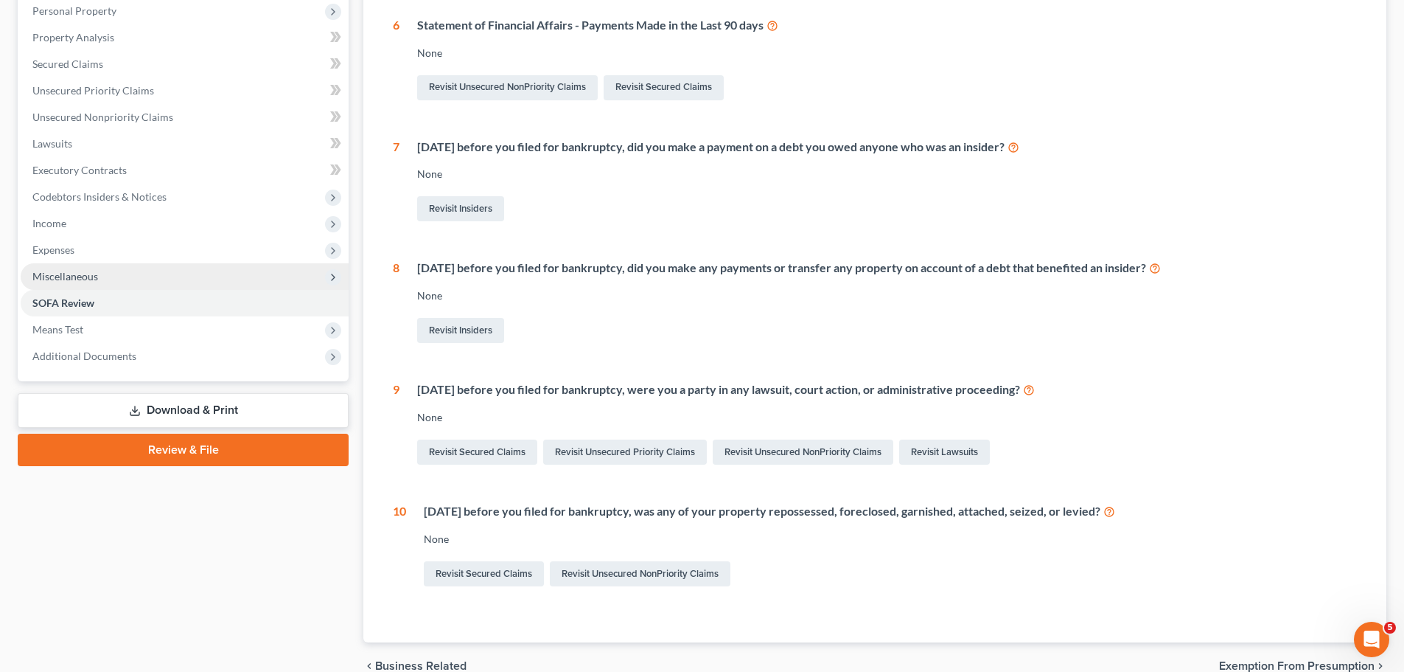
click at [111, 282] on span "Miscellaneous" at bounding box center [185, 276] width 328 height 27
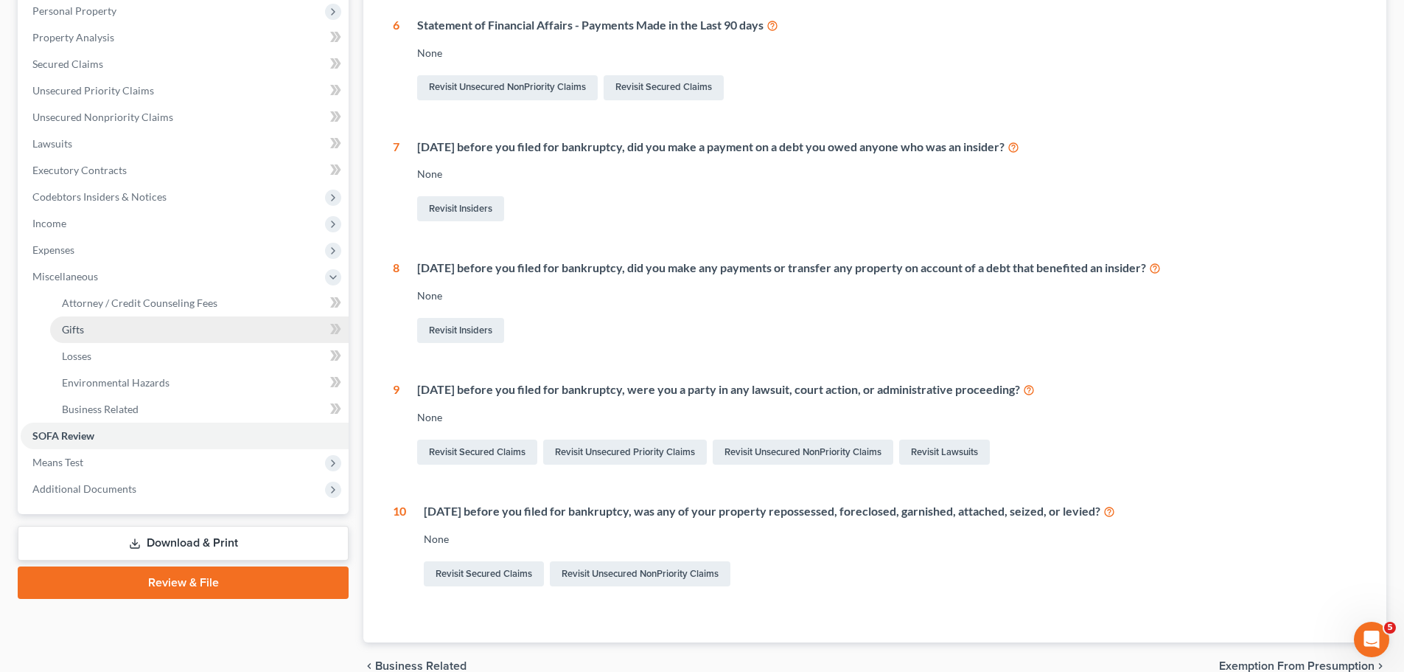
click at [88, 323] on link "Gifts" at bounding box center [199, 329] width 299 height 27
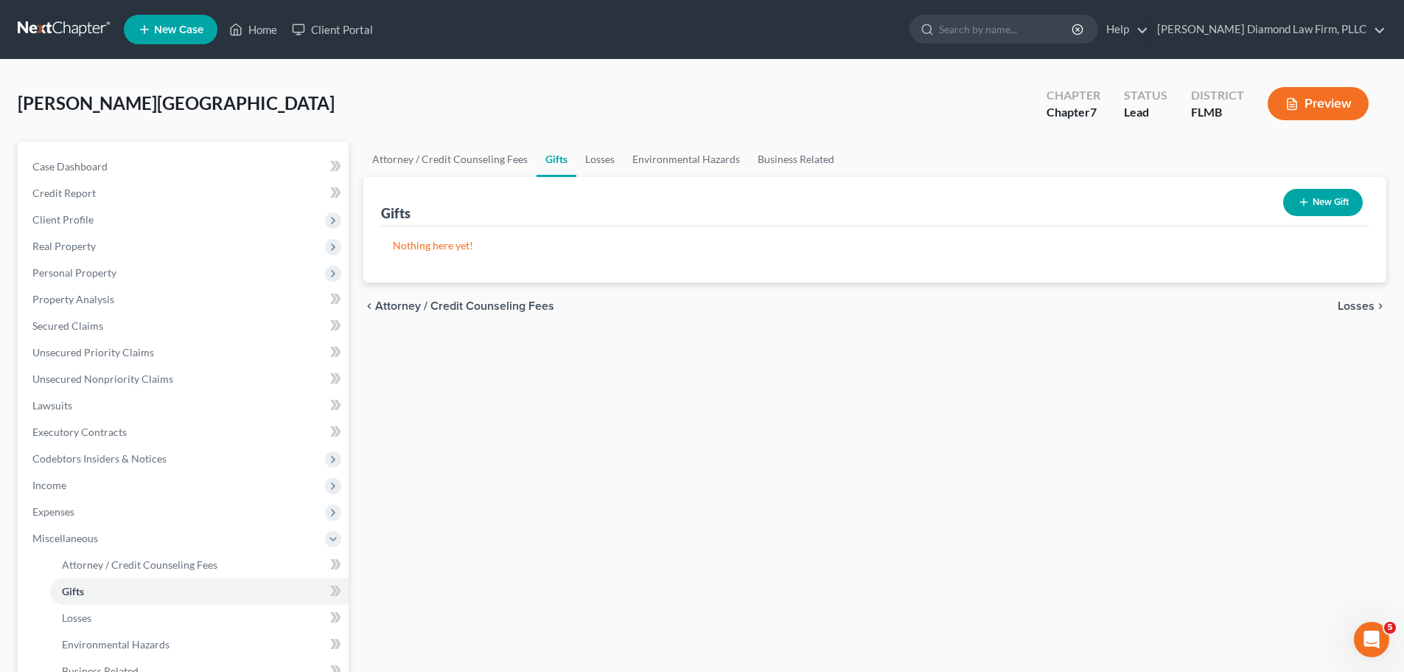
click at [1319, 202] on button "New Gift" at bounding box center [1323, 202] width 80 height 27
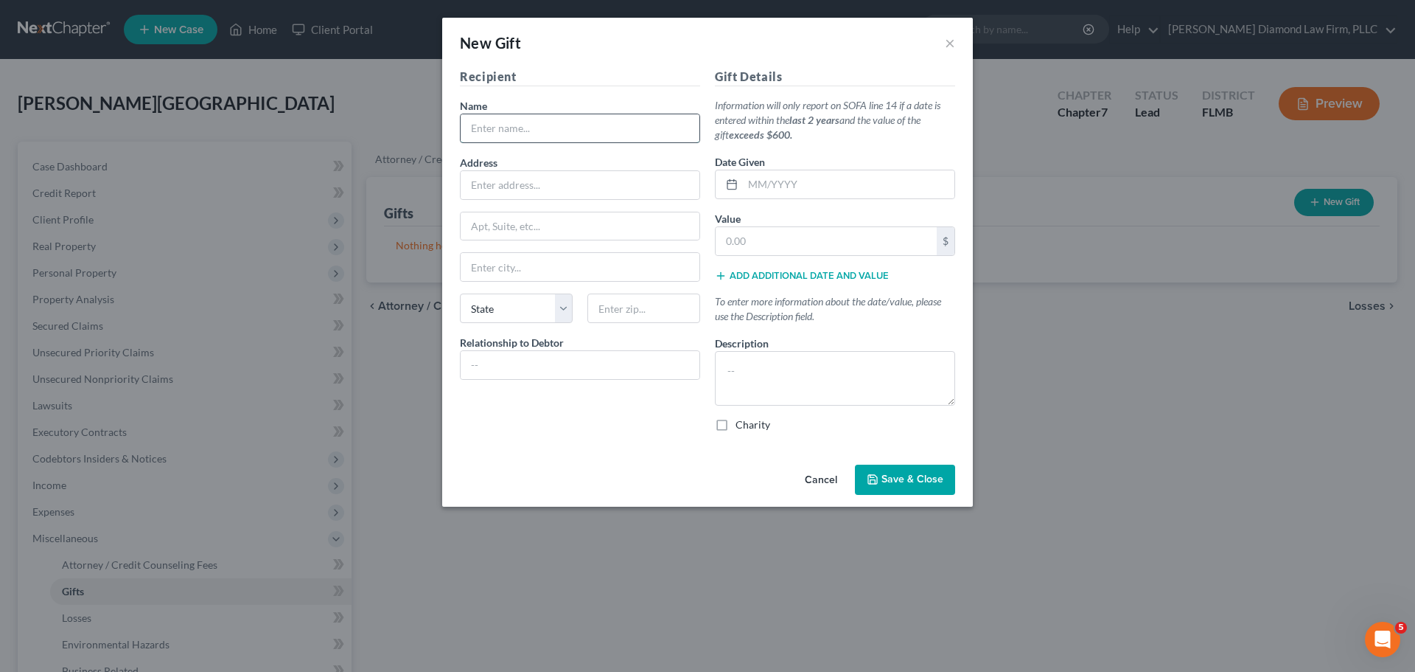
click at [520, 130] on input "text" at bounding box center [580, 128] width 239 height 28
click at [548, 125] on input "text" at bounding box center [580, 128] width 239 height 28
type input "[PERSON_NAME]"
click at [543, 363] on input "text" at bounding box center [580, 365] width 239 height 28
type input "Girlfriend"
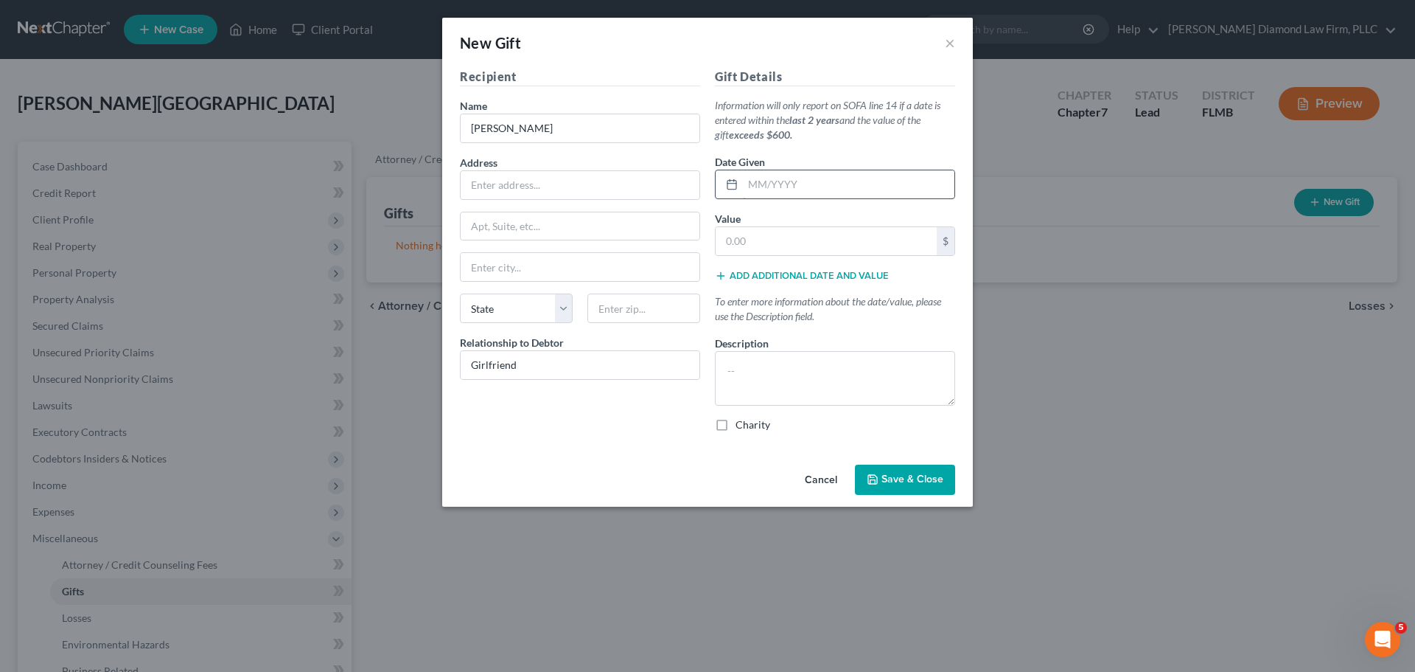
click at [826, 169] on div "Date Given" at bounding box center [835, 176] width 240 height 45
click at [829, 175] on input "text" at bounding box center [849, 184] width 212 height 28
type input "05/2025"
click at [768, 237] on input "text" at bounding box center [826, 241] width 221 height 28
click at [763, 235] on input "text" at bounding box center [826, 241] width 221 height 28
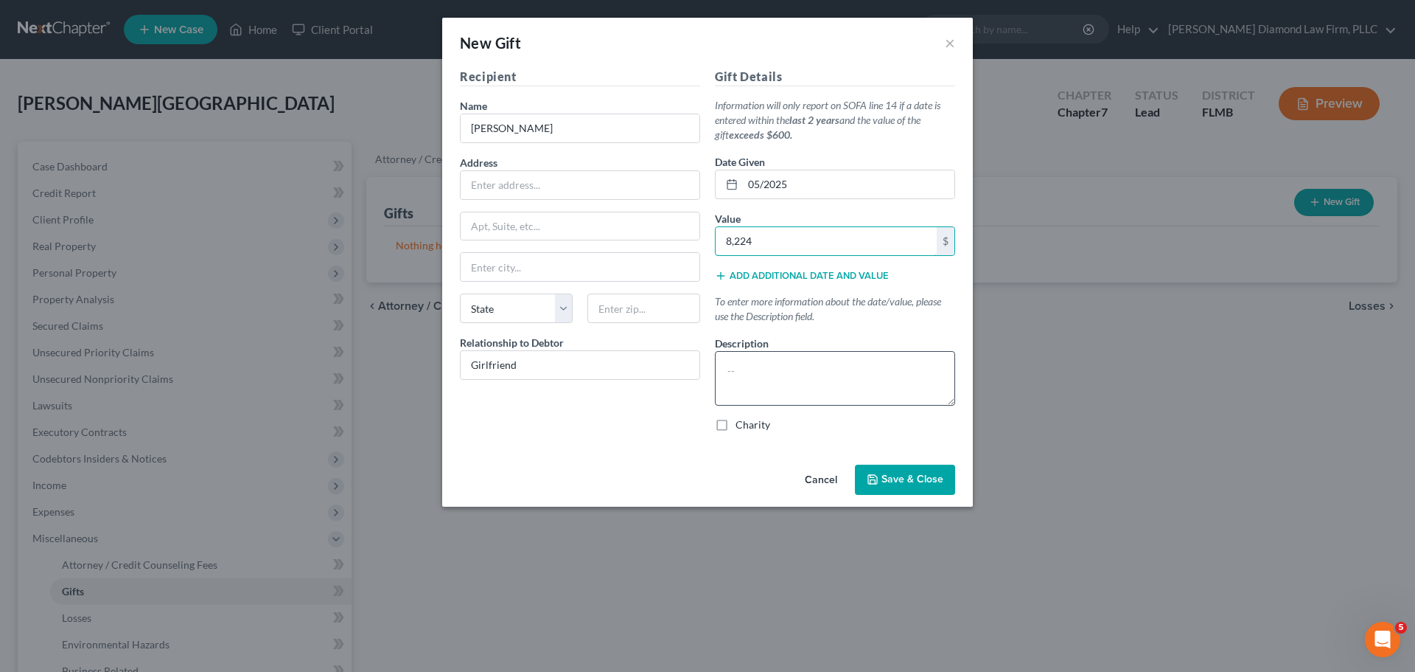
type input "8,224"
click at [768, 383] on textarea at bounding box center [835, 378] width 240 height 55
type textarea "Jewlry"
click at [915, 475] on span "Save & Close" at bounding box center [913, 479] width 62 height 13
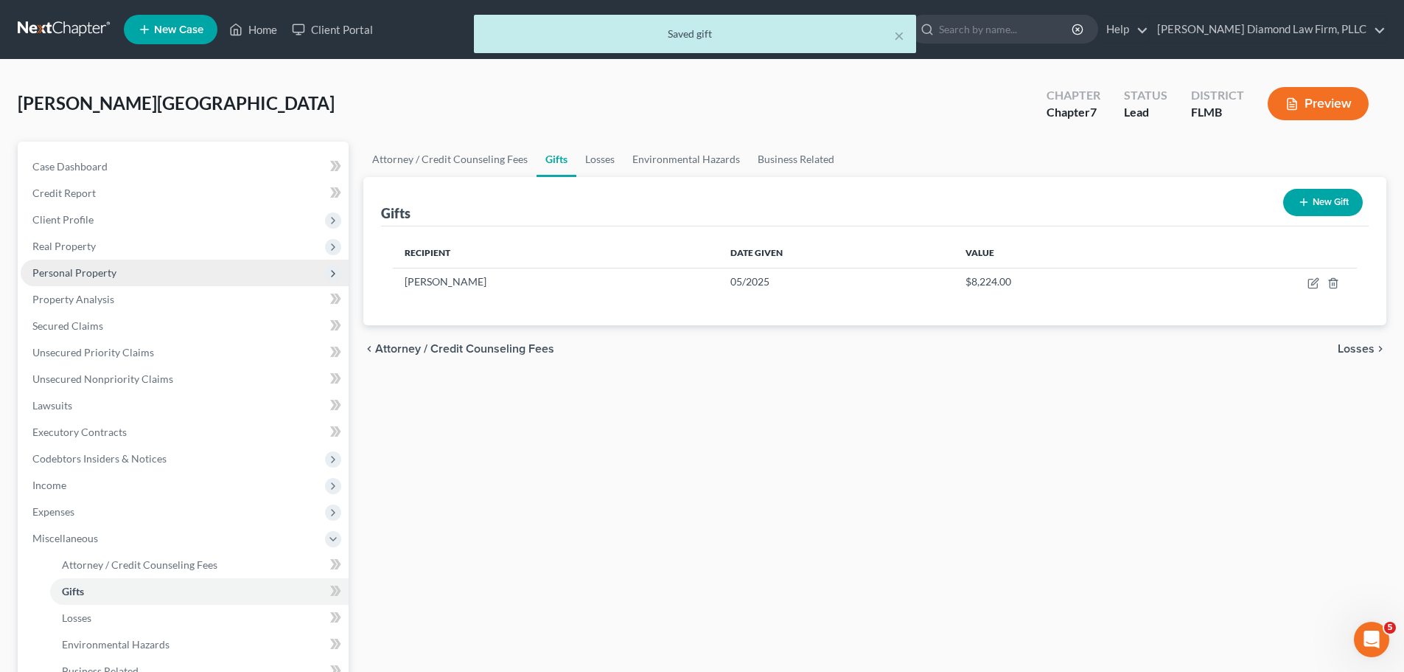
click at [133, 273] on span "Personal Property" at bounding box center [185, 272] width 328 height 27
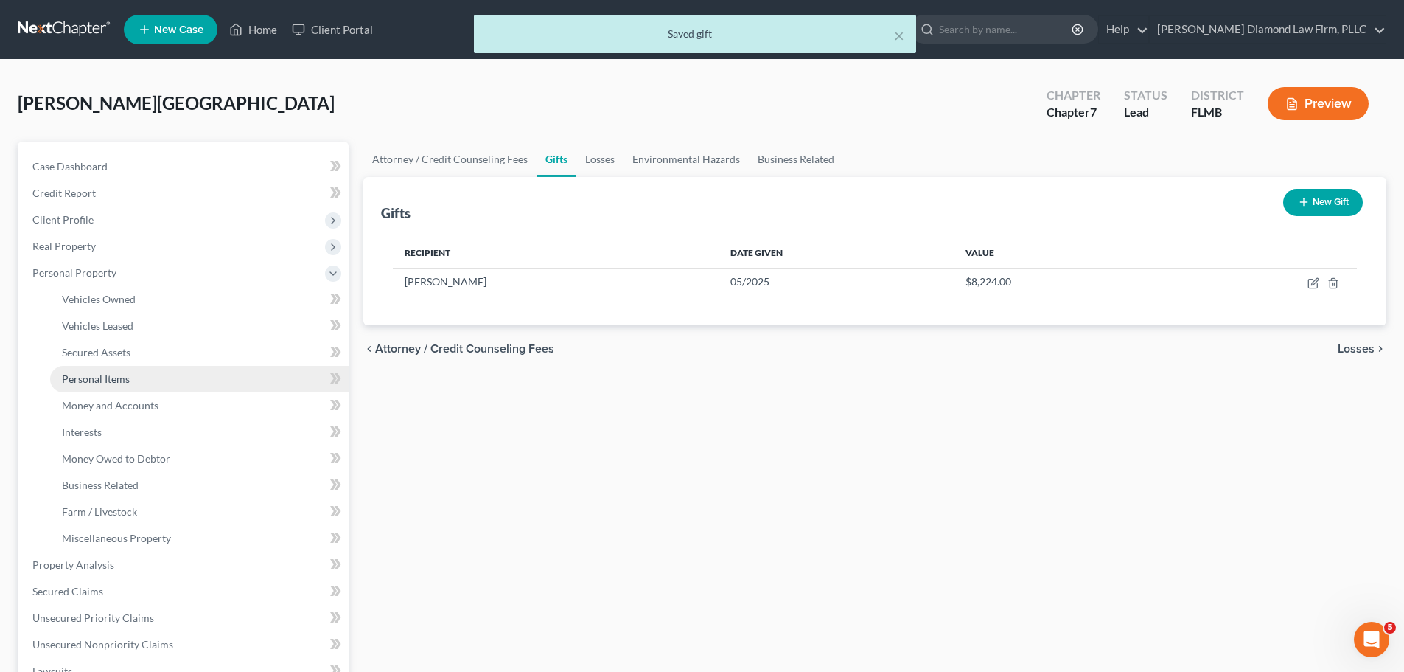
click at [136, 379] on link "Personal Items" at bounding box center [199, 379] width 299 height 27
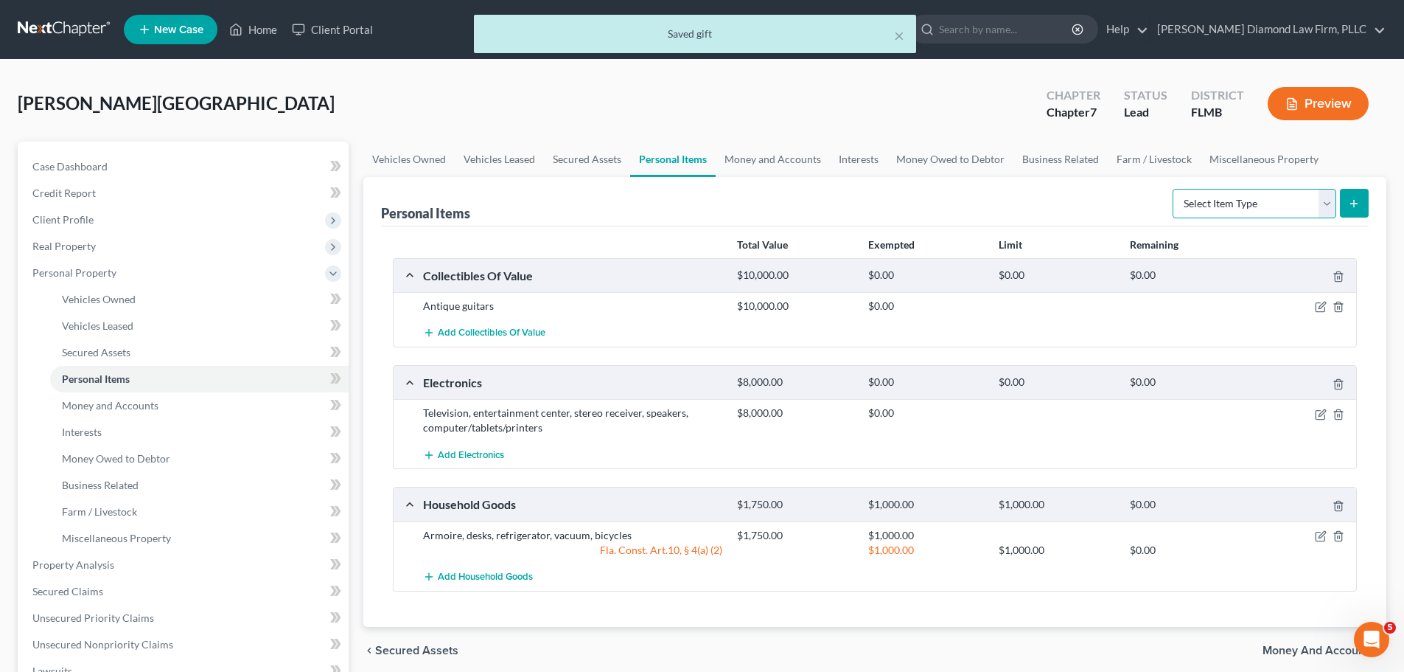
click at [1257, 206] on select "Select Item Type Clothing Collectibles Of Value Electronics Firearms Household …" at bounding box center [1255, 203] width 164 height 29
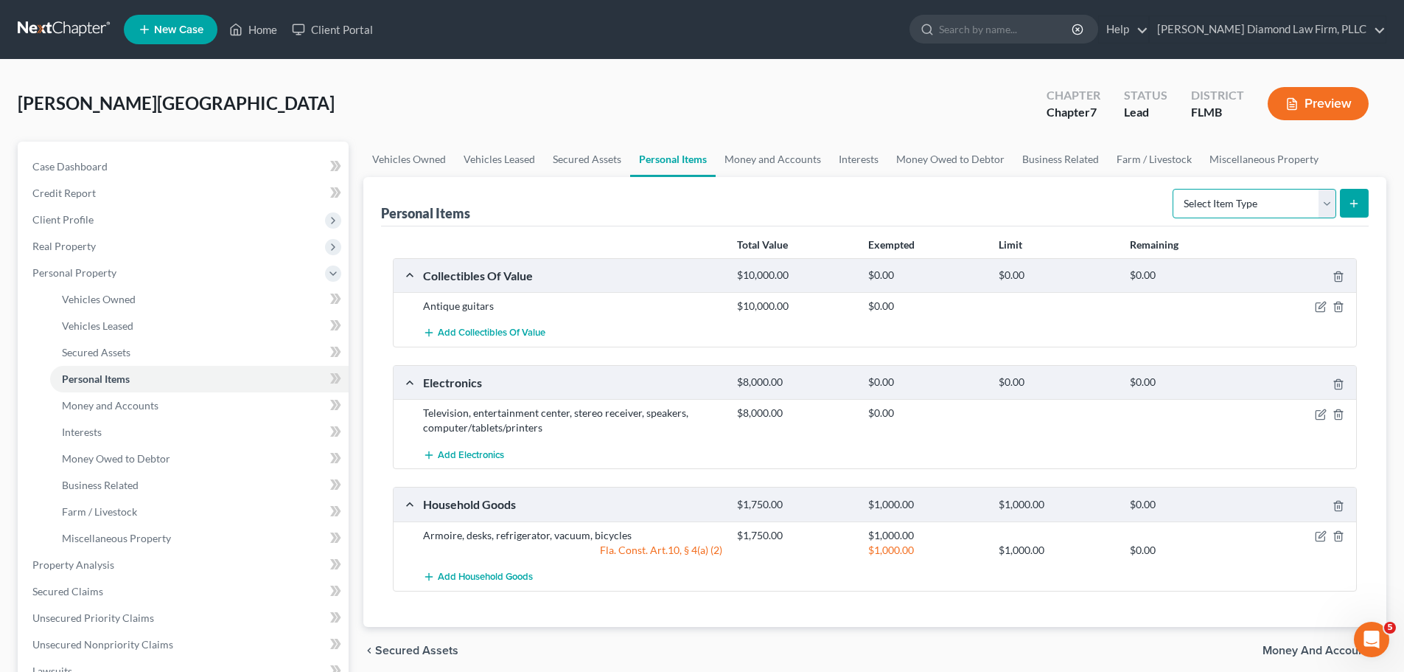
click at [1257, 206] on select "Select Item Type Clothing Collectibles Of Value Electronics Firearms Household …" at bounding box center [1255, 203] width 164 height 29
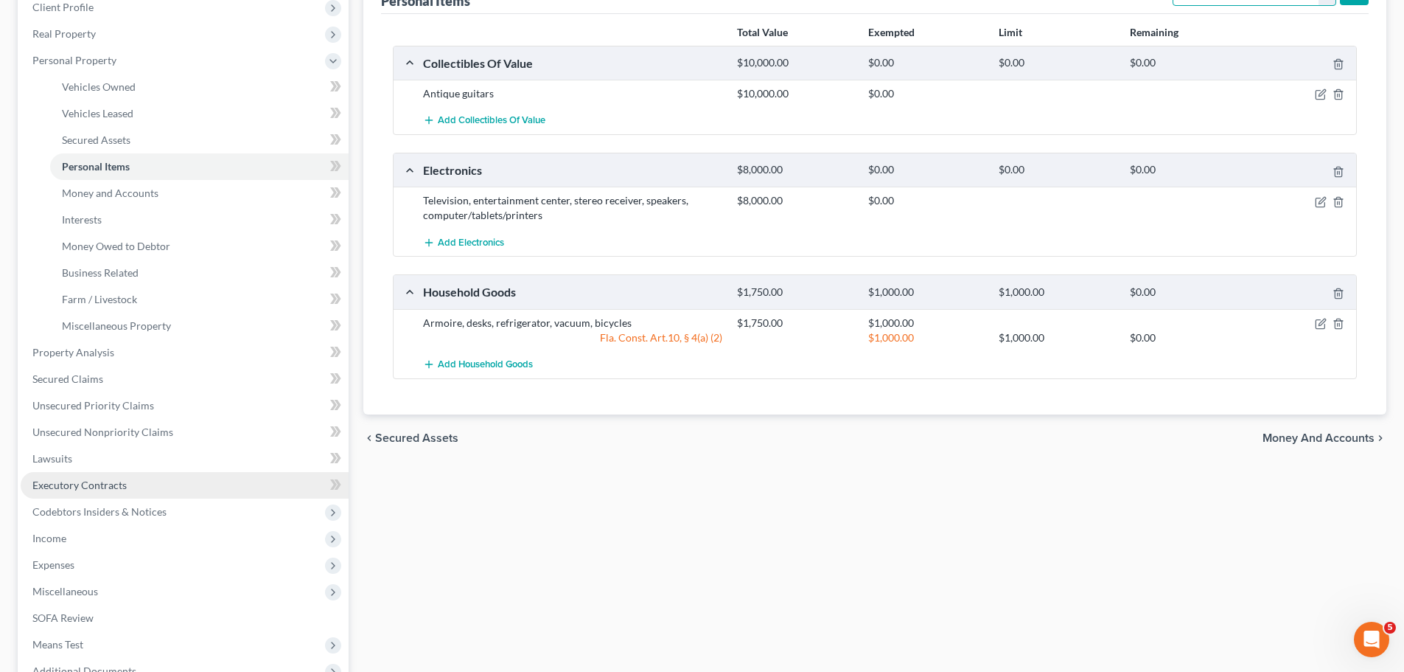
scroll to position [295, 0]
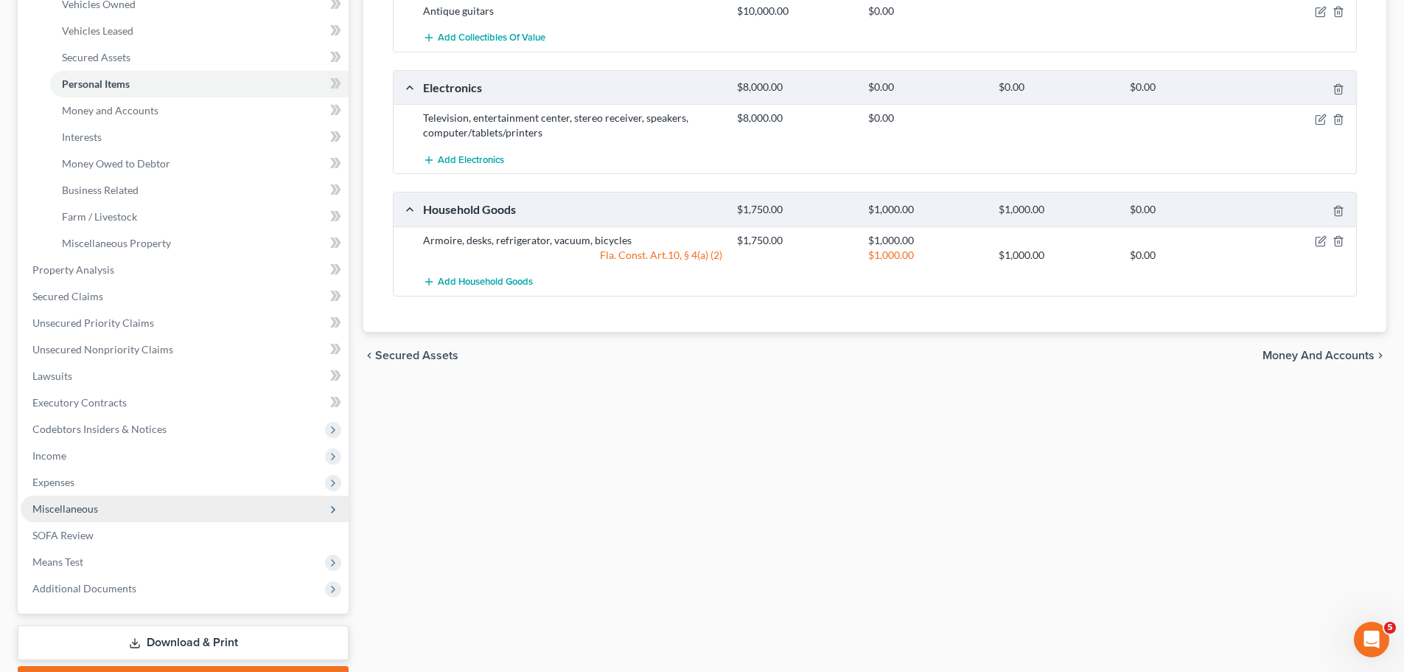
click at [91, 505] on span "Miscellaneous" at bounding box center [65, 508] width 66 height 13
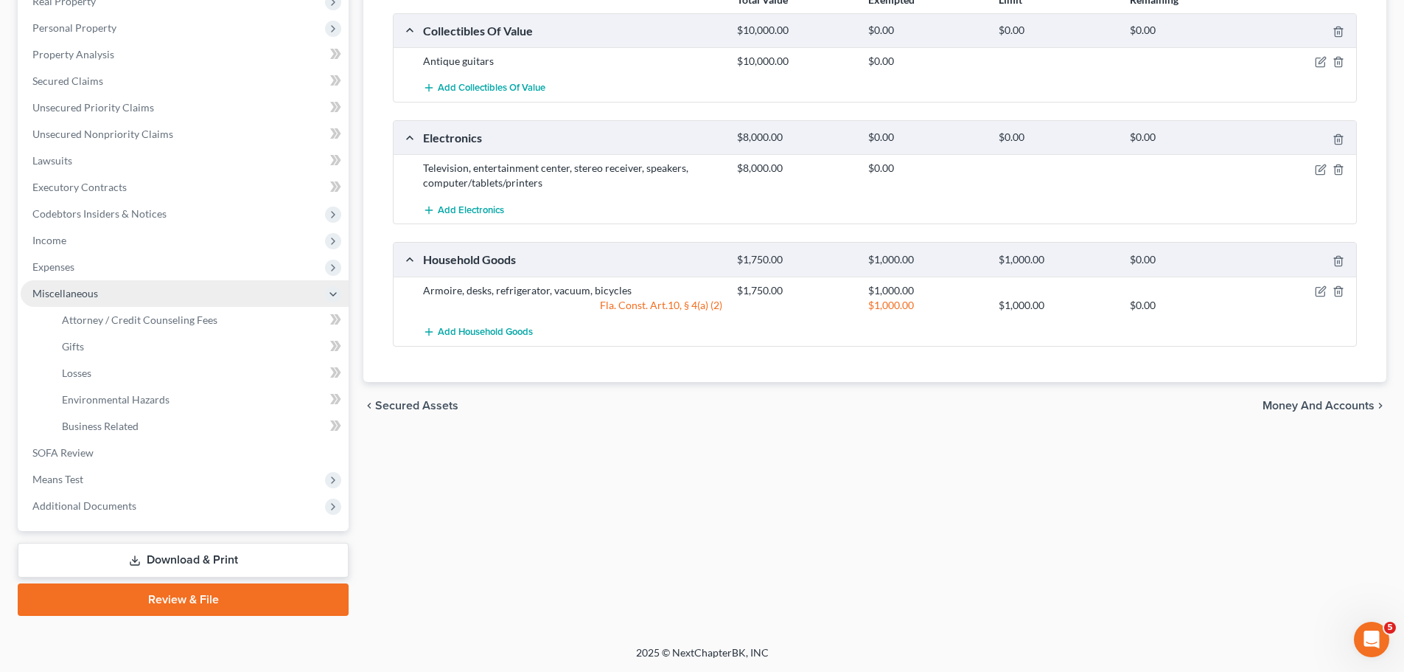
scroll to position [245, 0]
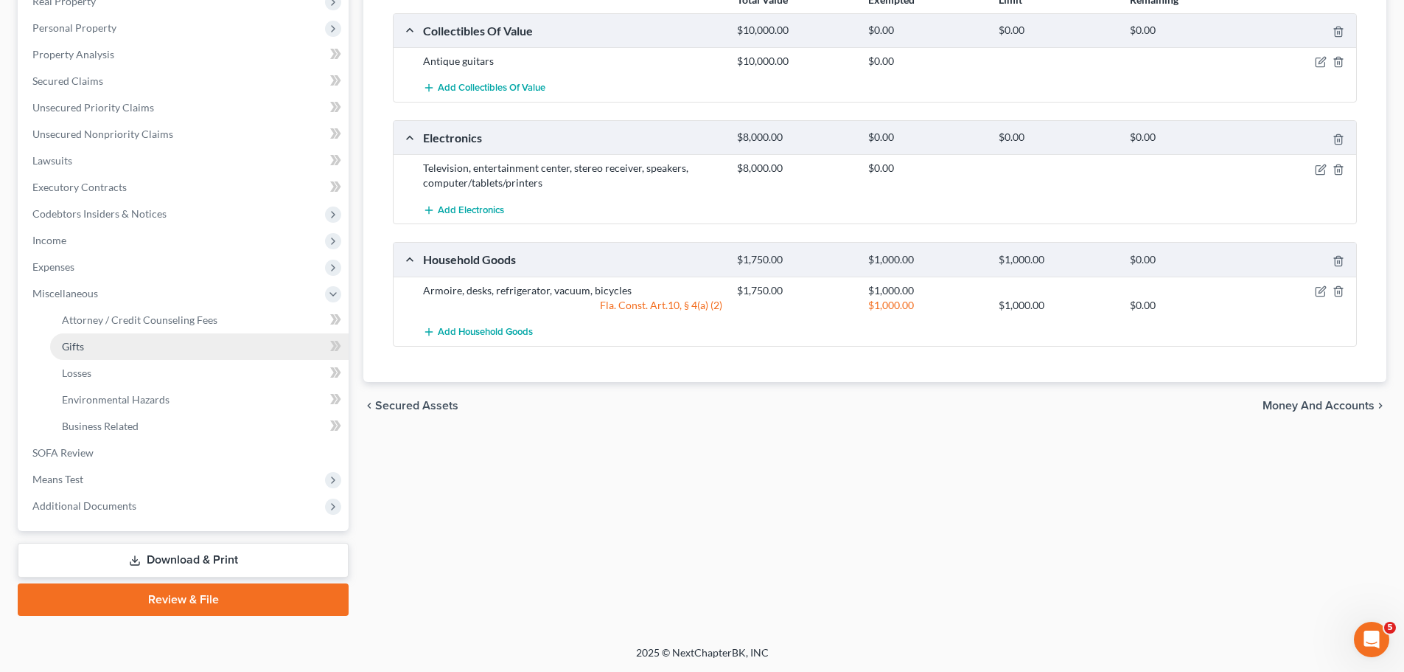
click at [125, 352] on link "Gifts" at bounding box center [199, 346] width 299 height 27
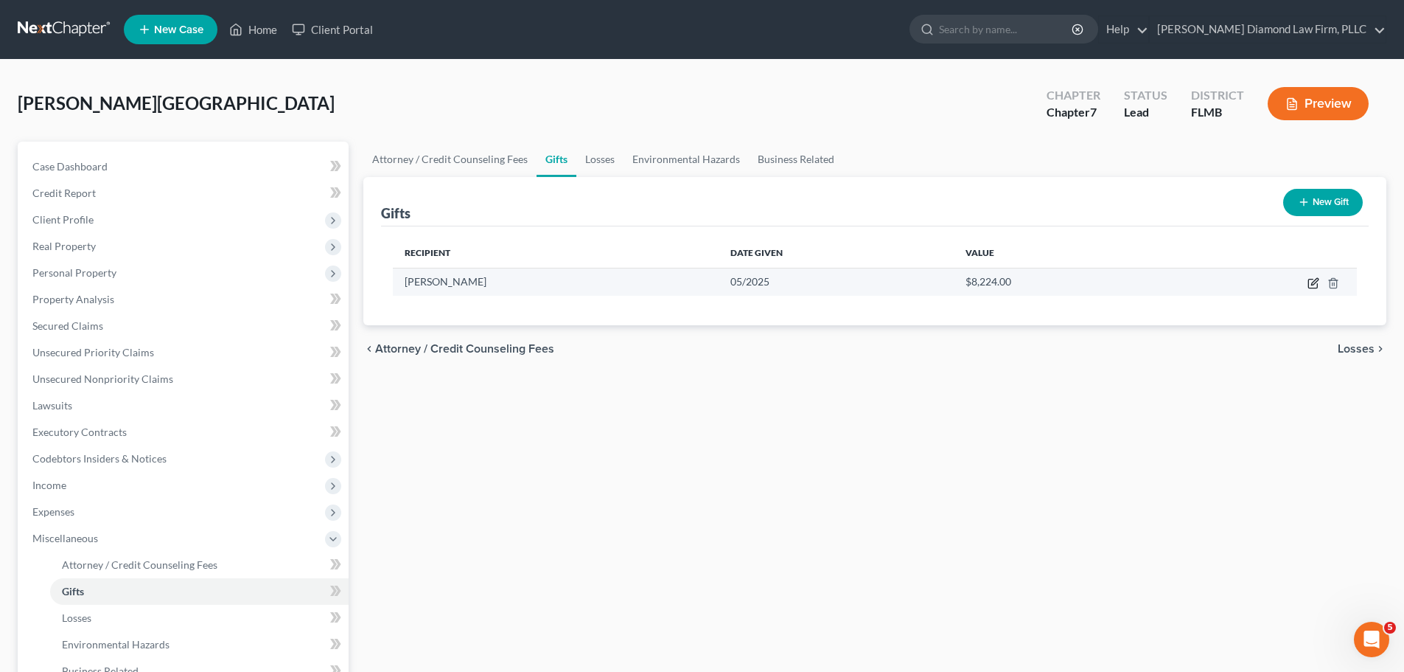
click at [1314, 280] on icon "button" at bounding box center [1314, 283] width 12 height 12
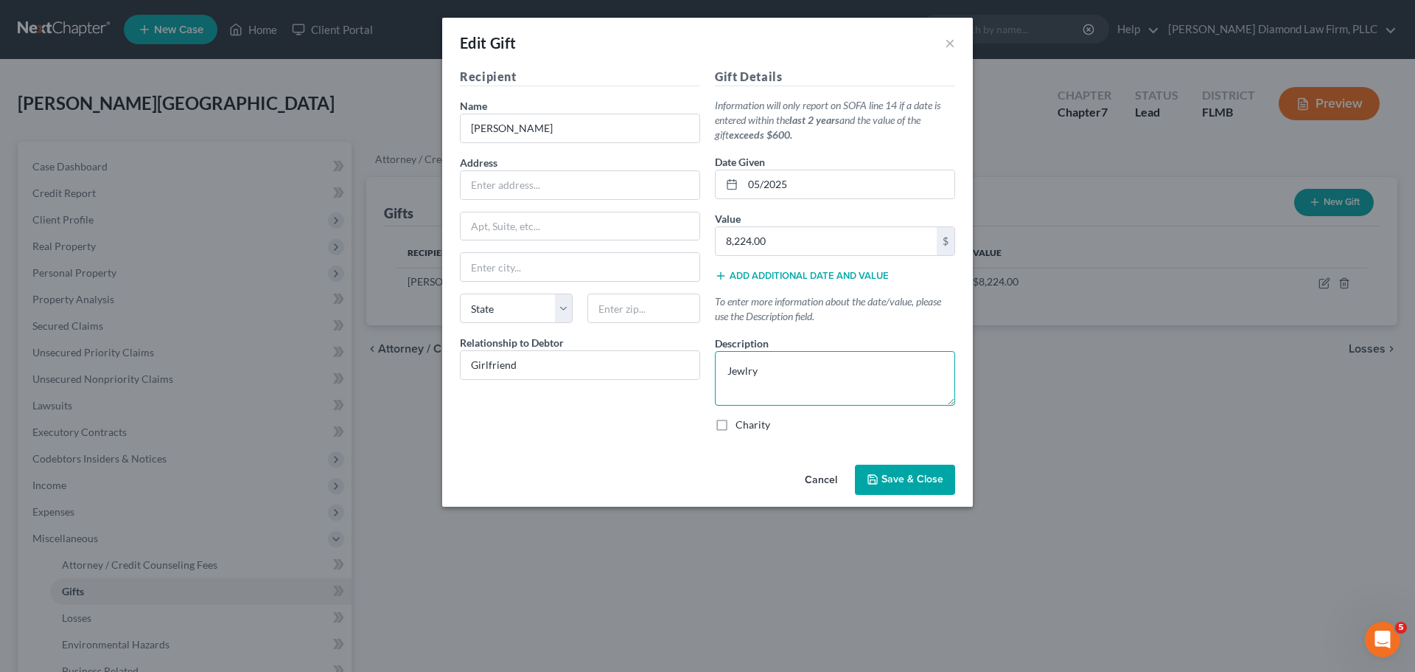
click at [745, 366] on textarea "Jewlry" at bounding box center [835, 378] width 240 height 55
type textarea "Jewelry"
click at [917, 470] on button "Save & Close" at bounding box center [905, 479] width 100 height 31
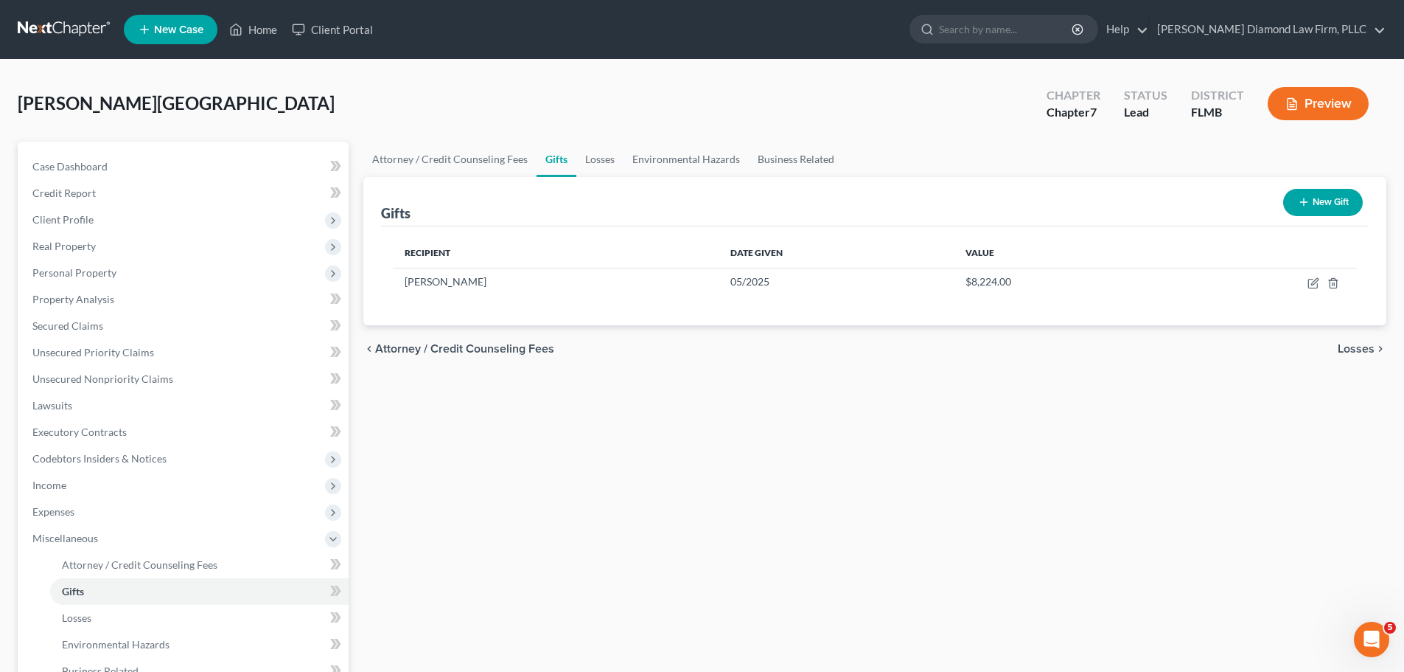
click at [1295, 206] on button "New Gift" at bounding box center [1323, 202] width 80 height 27
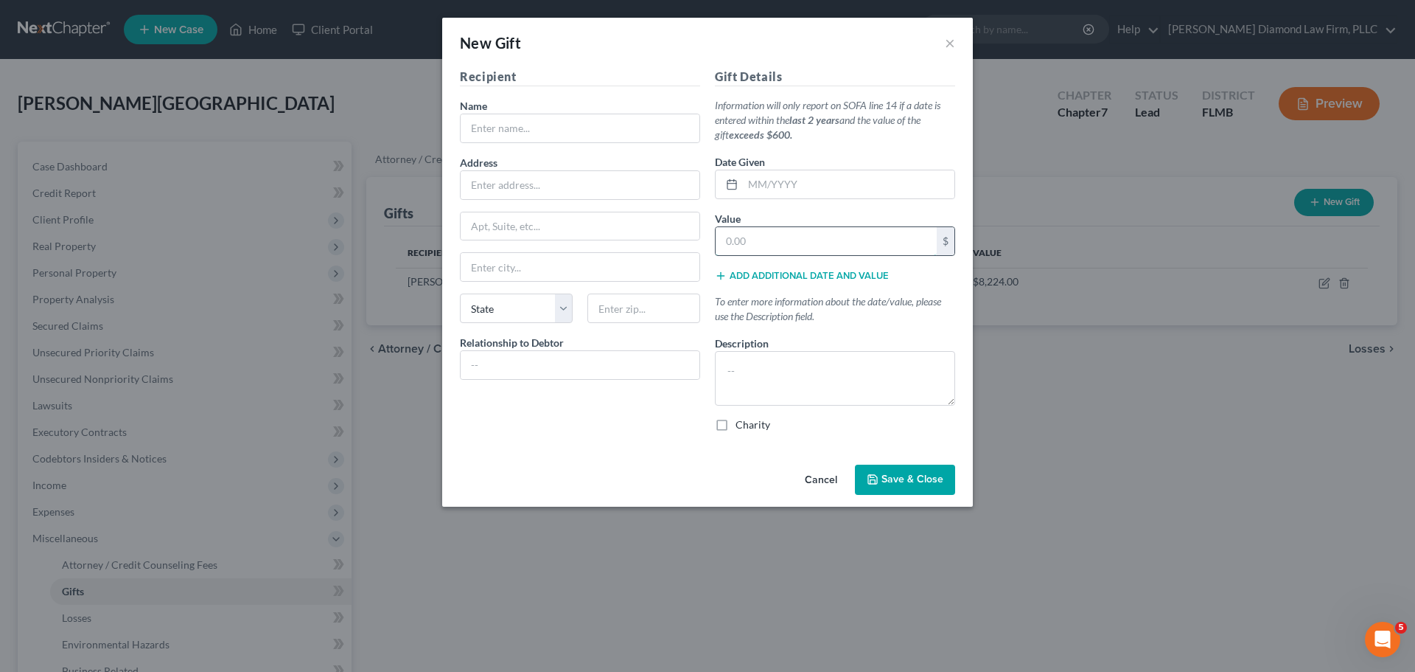
click at [801, 247] on input "text" at bounding box center [826, 241] width 221 height 28
type input "1,500"
click at [798, 180] on input "text" at bounding box center [849, 184] width 212 height 28
type input "0"
type input "07/2025"
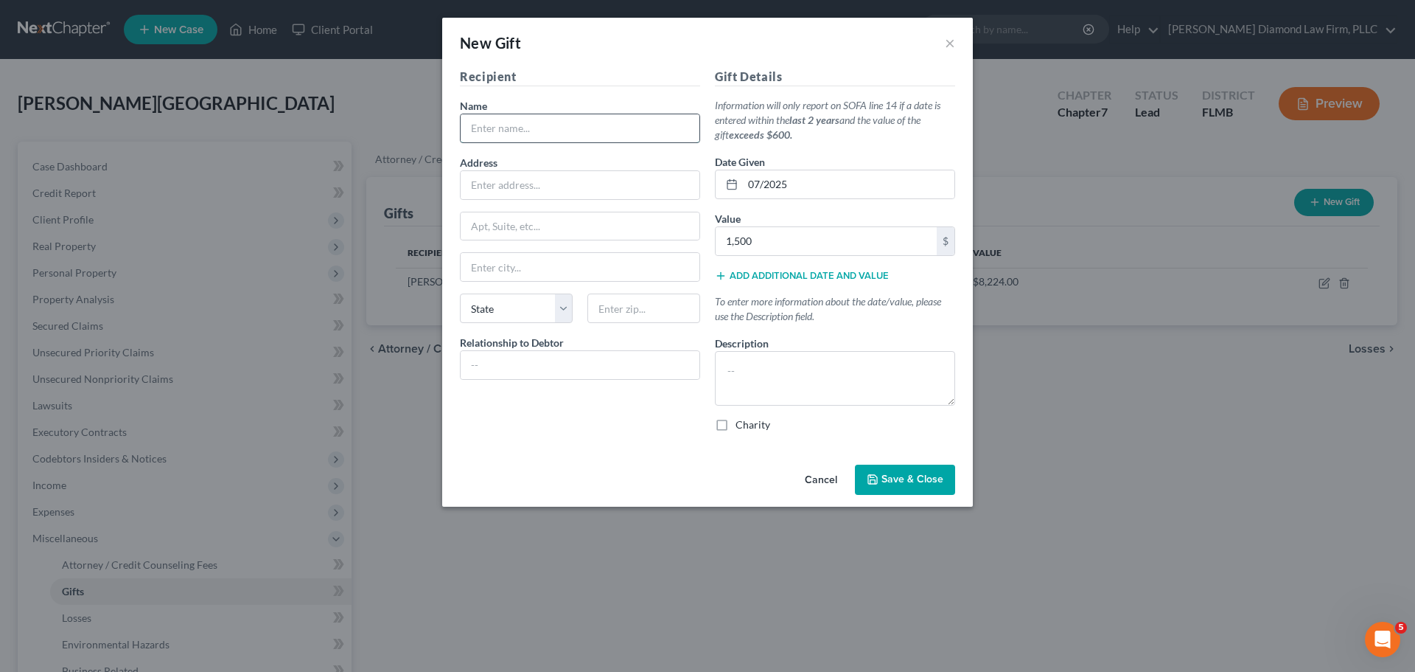
click at [506, 136] on input "text" at bounding box center [580, 128] width 239 height 28
type input "[PERSON_NAME]"
click at [548, 367] on input "text" at bounding box center [580, 365] width 239 height 28
type input "Girlfriend"
click at [767, 369] on textarea at bounding box center [835, 378] width 240 height 55
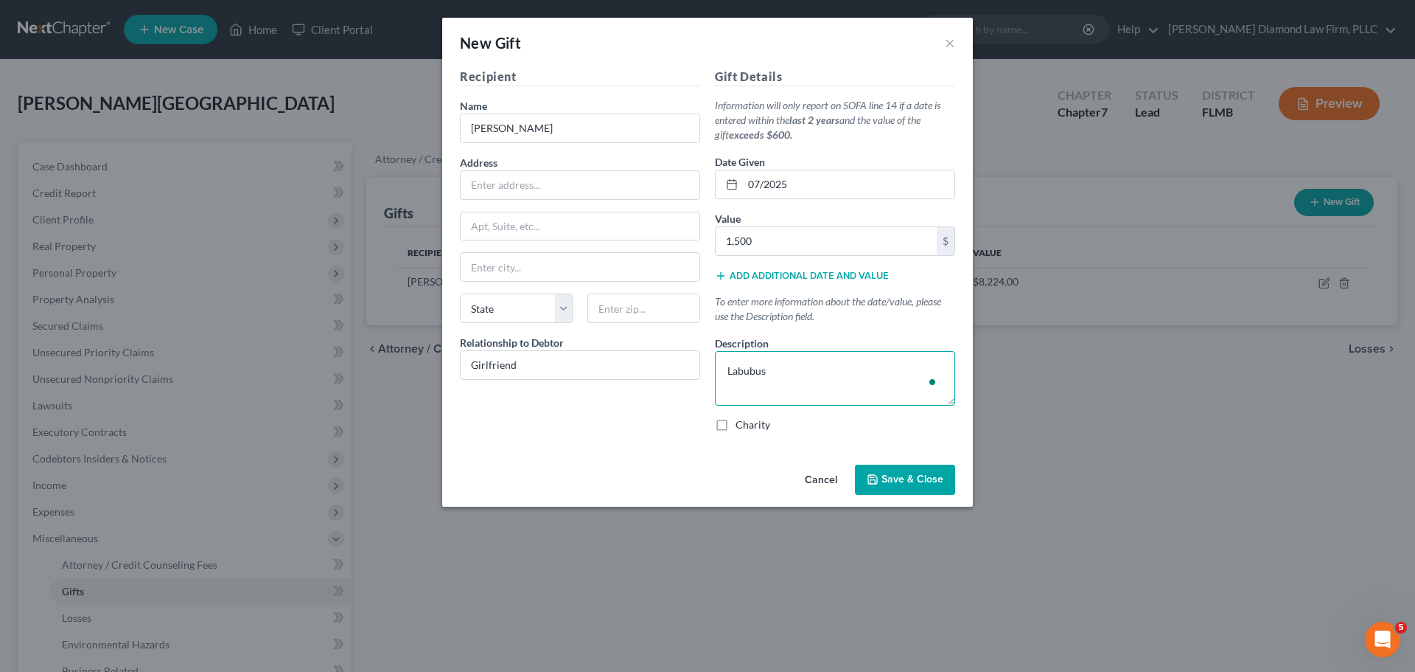
type textarea "Labubus"
click at [922, 473] on span "Save & Close" at bounding box center [913, 479] width 62 height 13
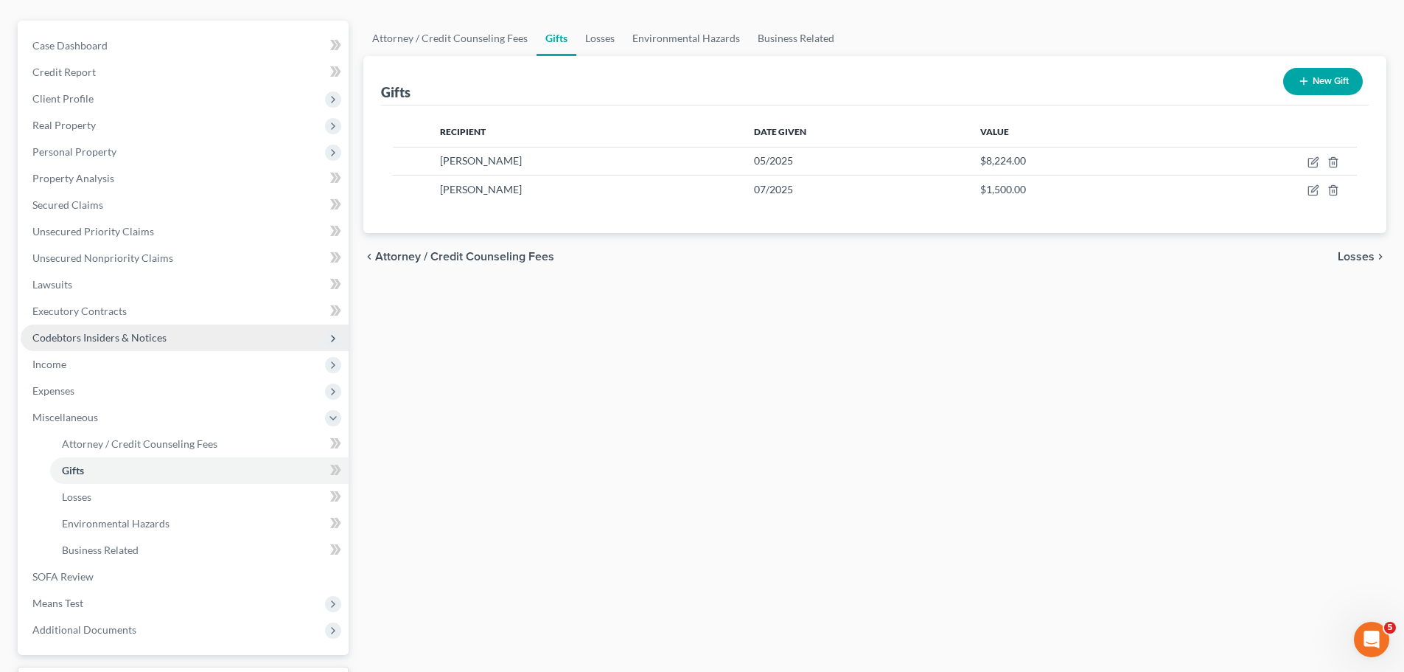
scroll to position [147, 0]
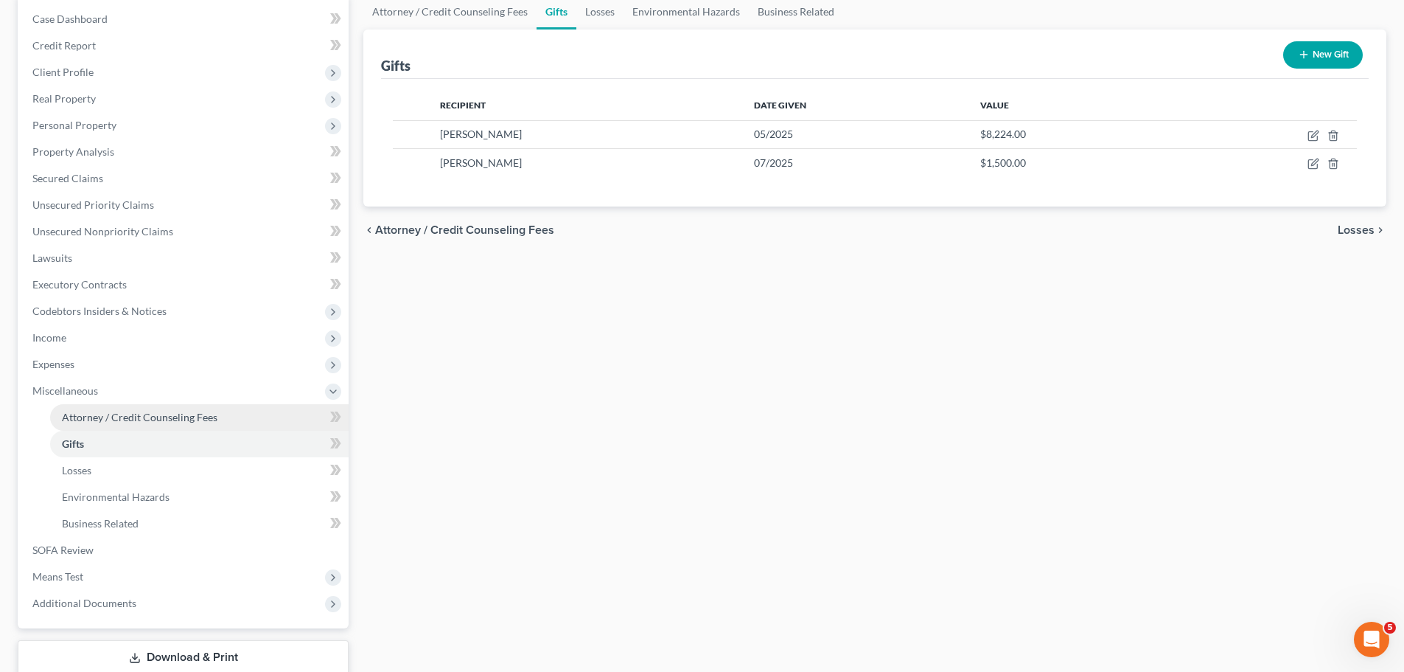
click at [180, 417] on span "Attorney / Credit Counseling Fees" at bounding box center [140, 417] width 156 height 13
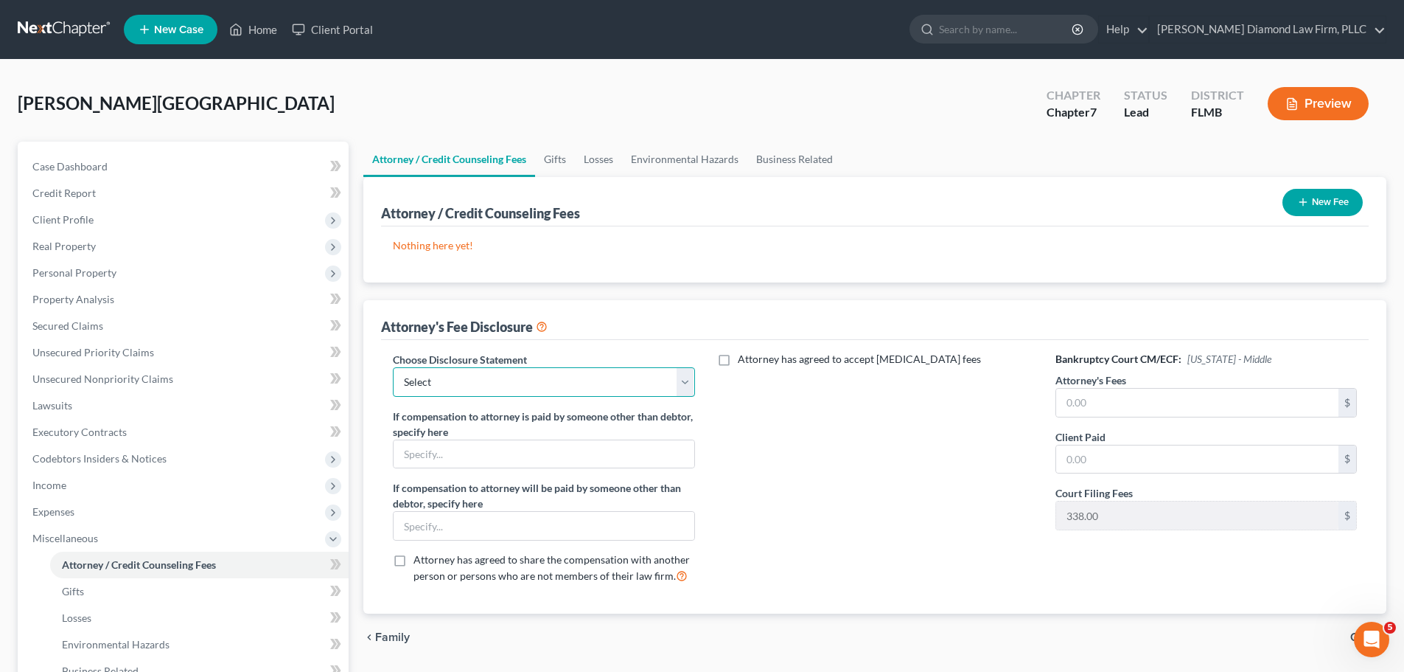
click at [456, 388] on select "Select [PERSON_NAME] Chapter 13 monitoring fees Attorney Fee" at bounding box center [544, 381] width 302 height 29
select select "2"
click at [393, 367] on select "Select [PERSON_NAME] Chapter 13 monitoring fees Attorney Fee" at bounding box center [544, 381] width 302 height 29
click at [1222, 414] on input "text" at bounding box center [1197, 403] width 282 height 28
type input "2,357"
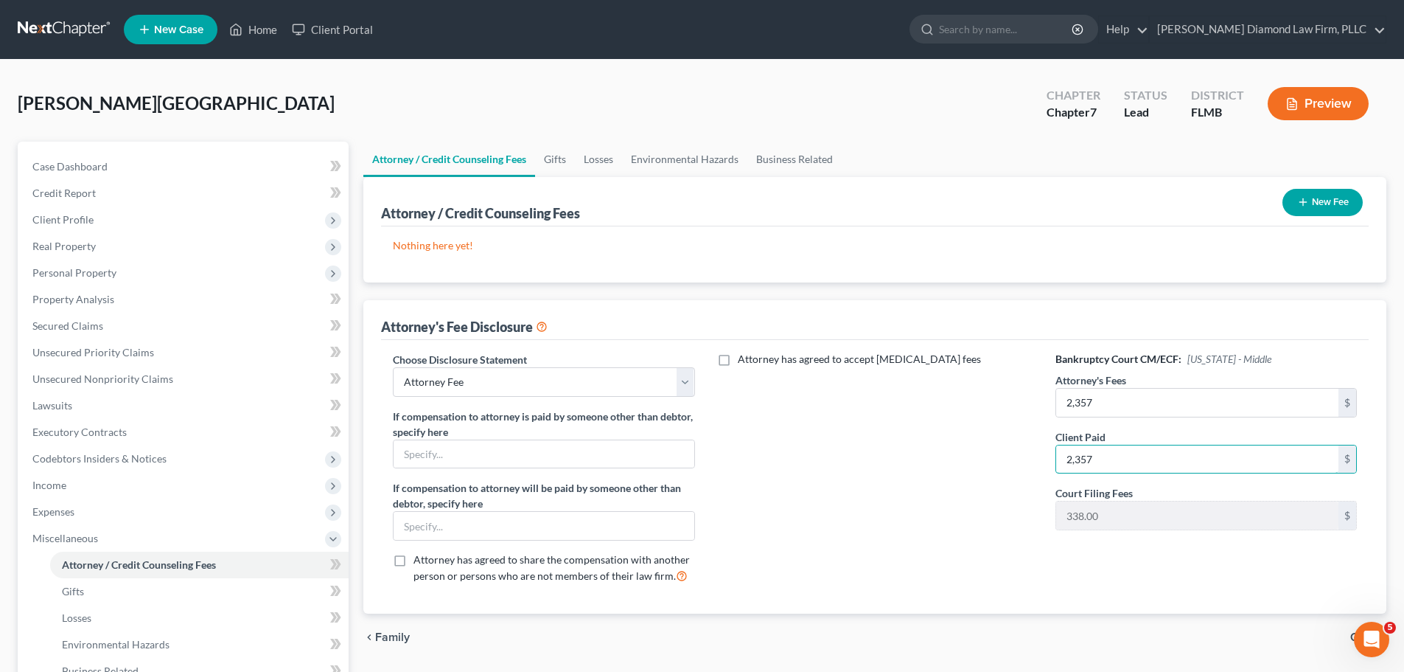
type input "2,357"
click at [1288, 194] on button "New Fee" at bounding box center [1323, 202] width 80 height 27
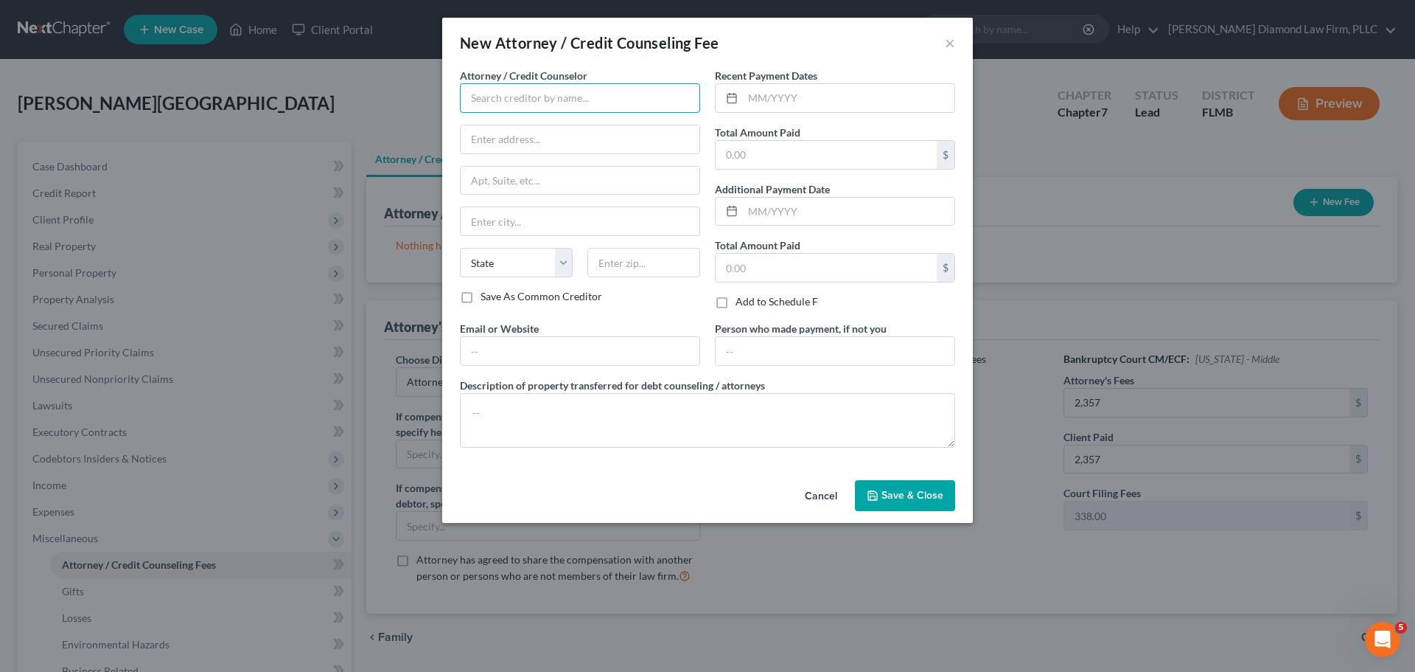
click at [495, 103] on input "text" at bounding box center [580, 97] width 240 height 29
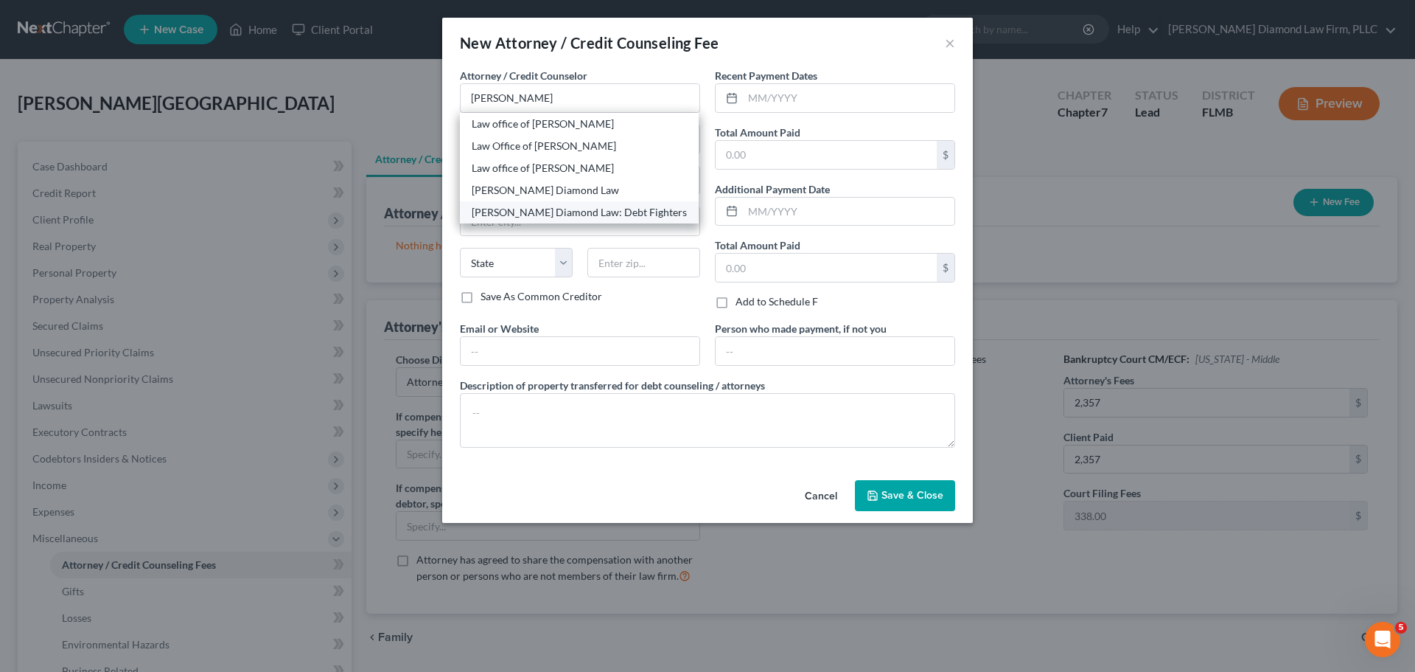
click at [560, 215] on div "[PERSON_NAME] Diamond Law: Debt Fighters" at bounding box center [579, 212] width 215 height 15
type input "[PERSON_NAME] Diamond Law: Debt Fighters"
type input "[STREET_ADDRESS]"
type input "Unit 108"
type input "Clearwater"
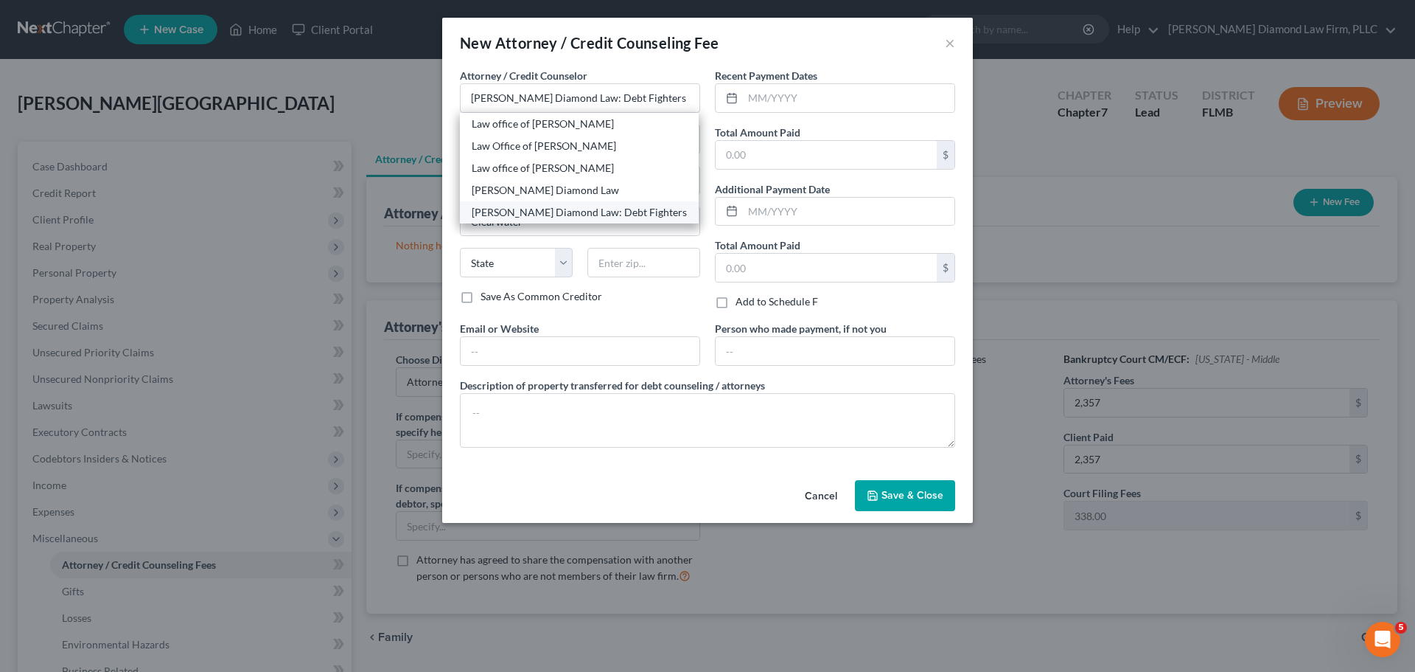
select select "9"
type input "33761"
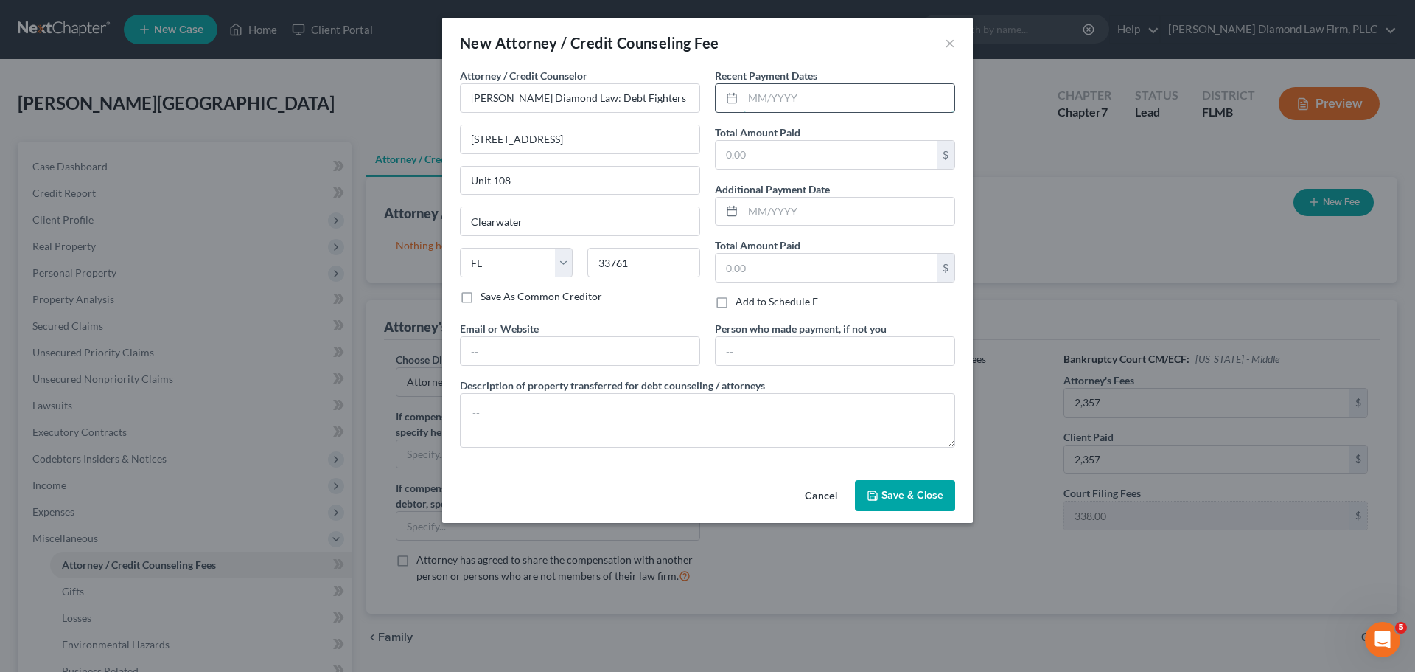
click at [787, 105] on input "text" at bounding box center [849, 98] width 212 height 28
type input "06/2025"
click at [846, 159] on input "text" at bounding box center [826, 155] width 221 height 28
type input "2,695"
click at [590, 404] on textarea at bounding box center [707, 420] width 495 height 55
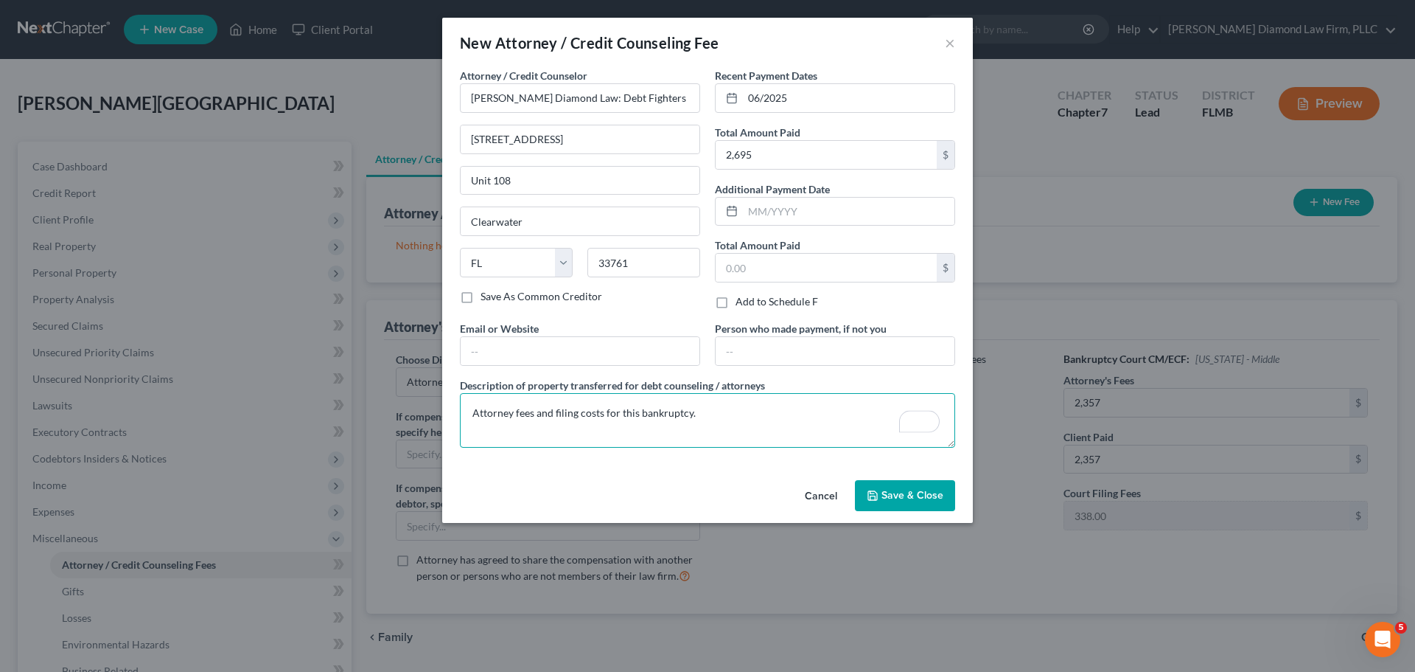
type textarea "Attorney fees and filing costs for this bankruptcy."
click at [925, 495] on span "Save & Close" at bounding box center [913, 495] width 62 height 13
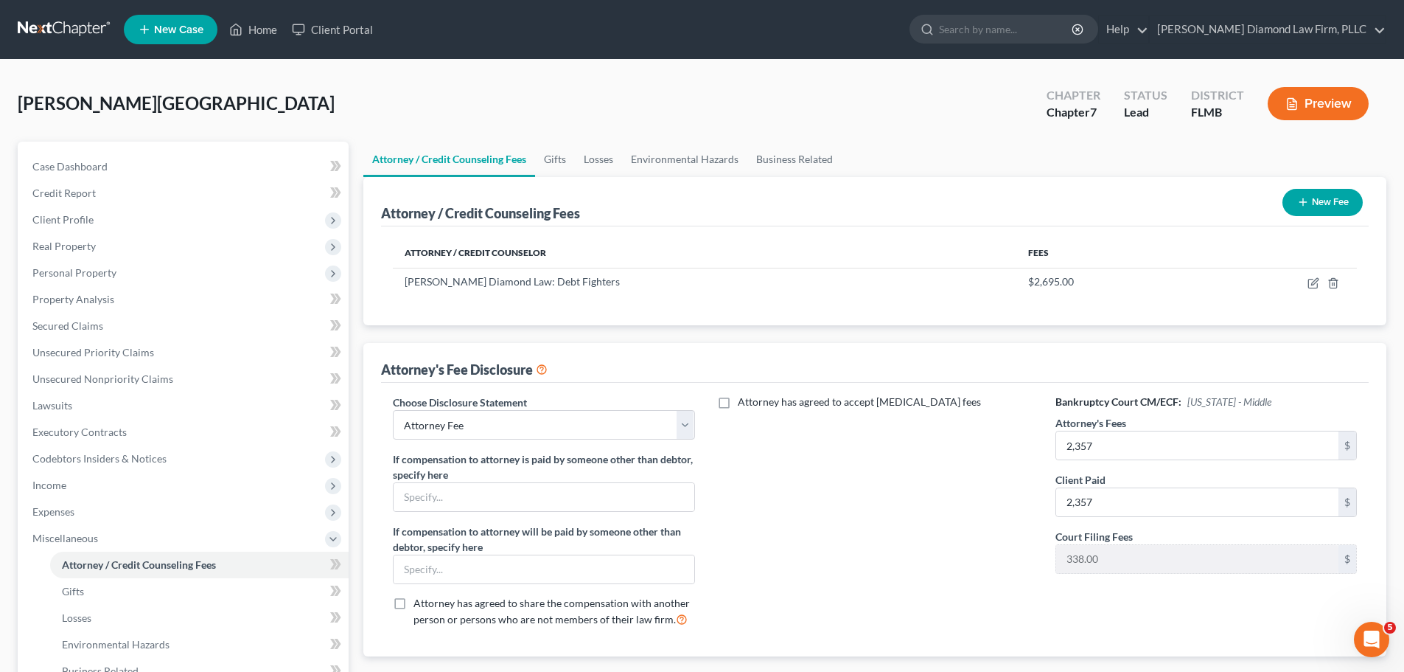
click at [1321, 203] on button "New Fee" at bounding box center [1323, 202] width 80 height 27
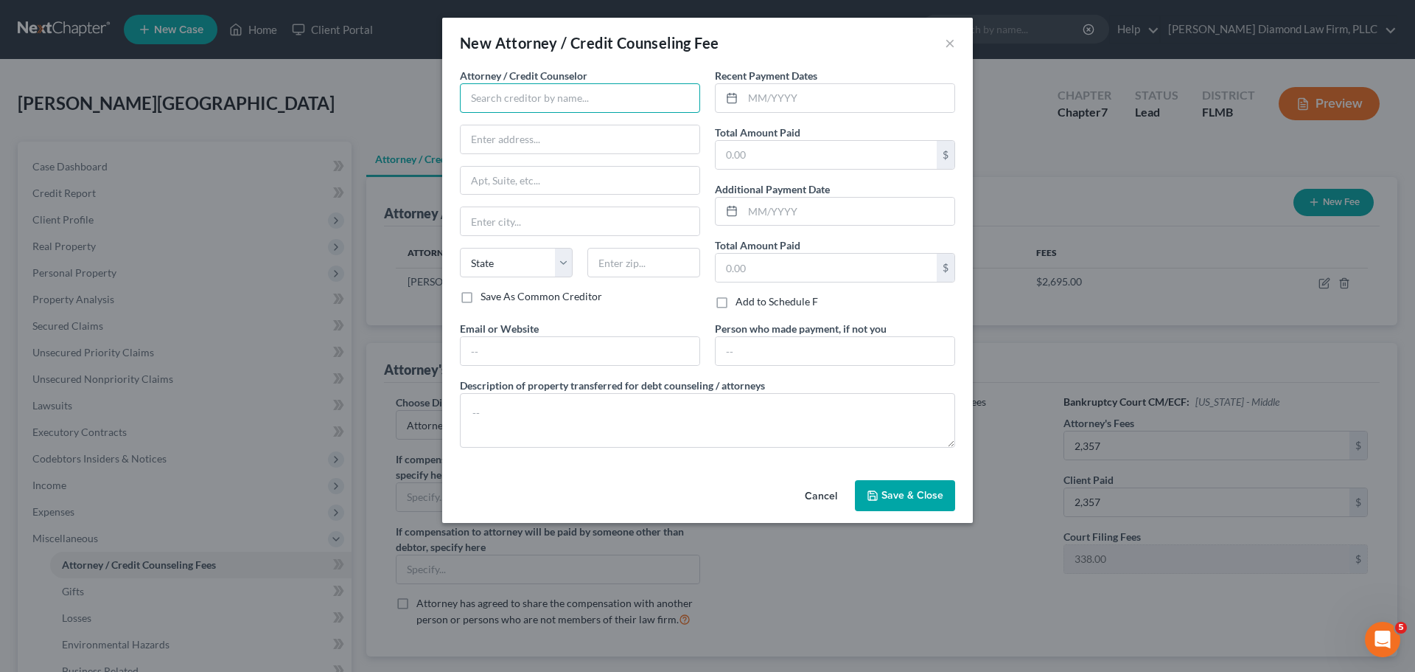
click at [538, 88] on input "text" at bounding box center [580, 97] width 240 height 29
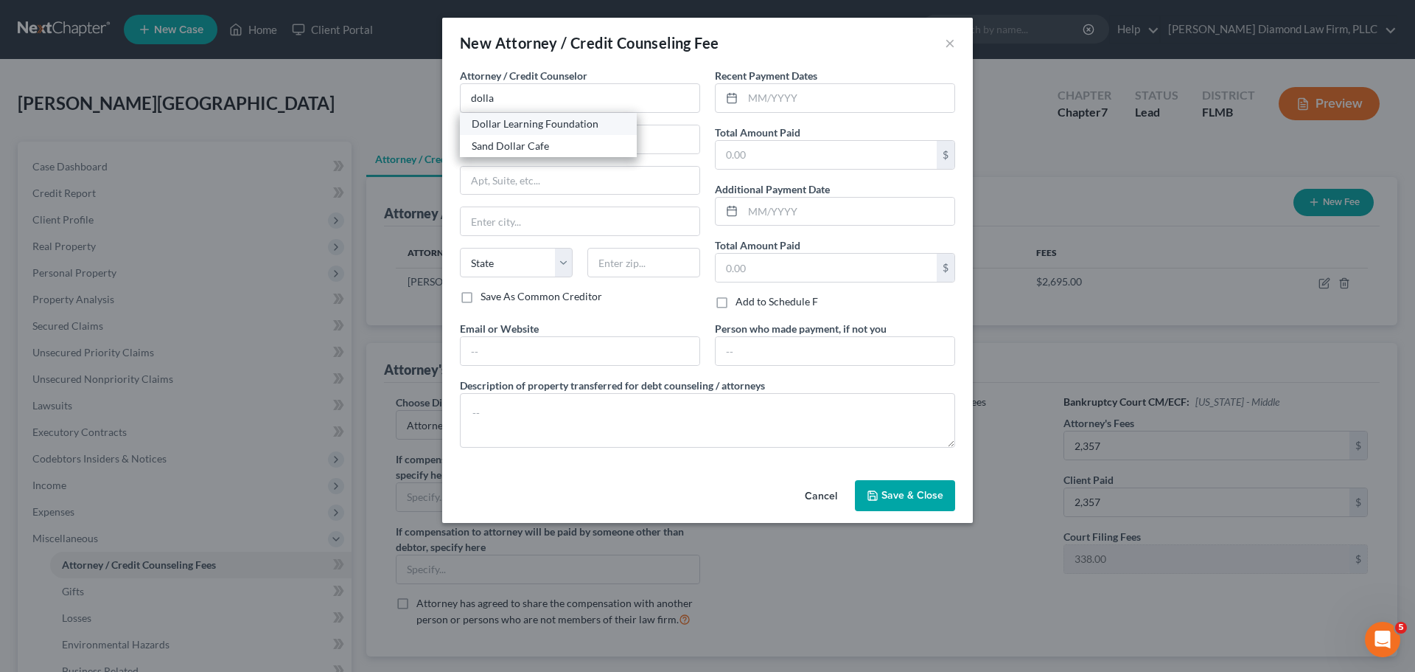
click at [528, 122] on div "Dollar Learning Foundation" at bounding box center [548, 123] width 153 height 15
type input "Dollar Learning Foundation"
type input "[STREET_ADDRESS]"
type input "PMB #001"
type input "[GEOGRAPHIC_DATA]"
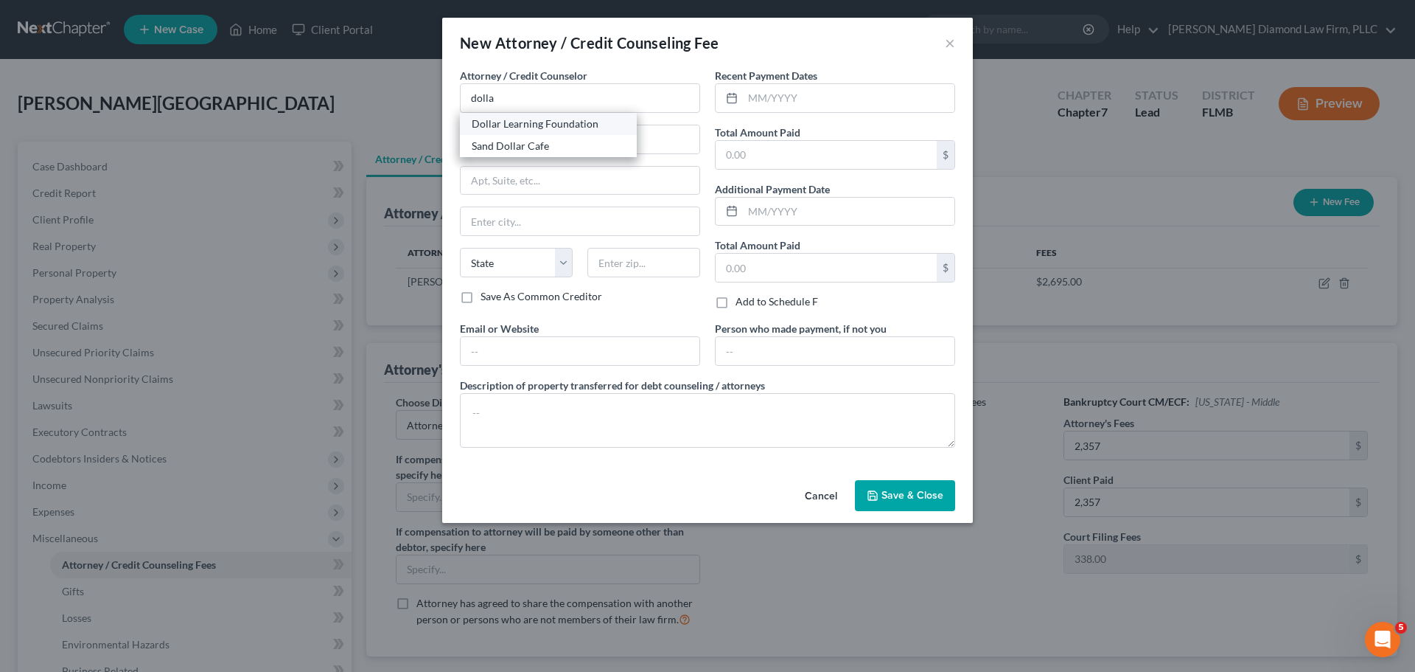
select select "4"
type input "91367"
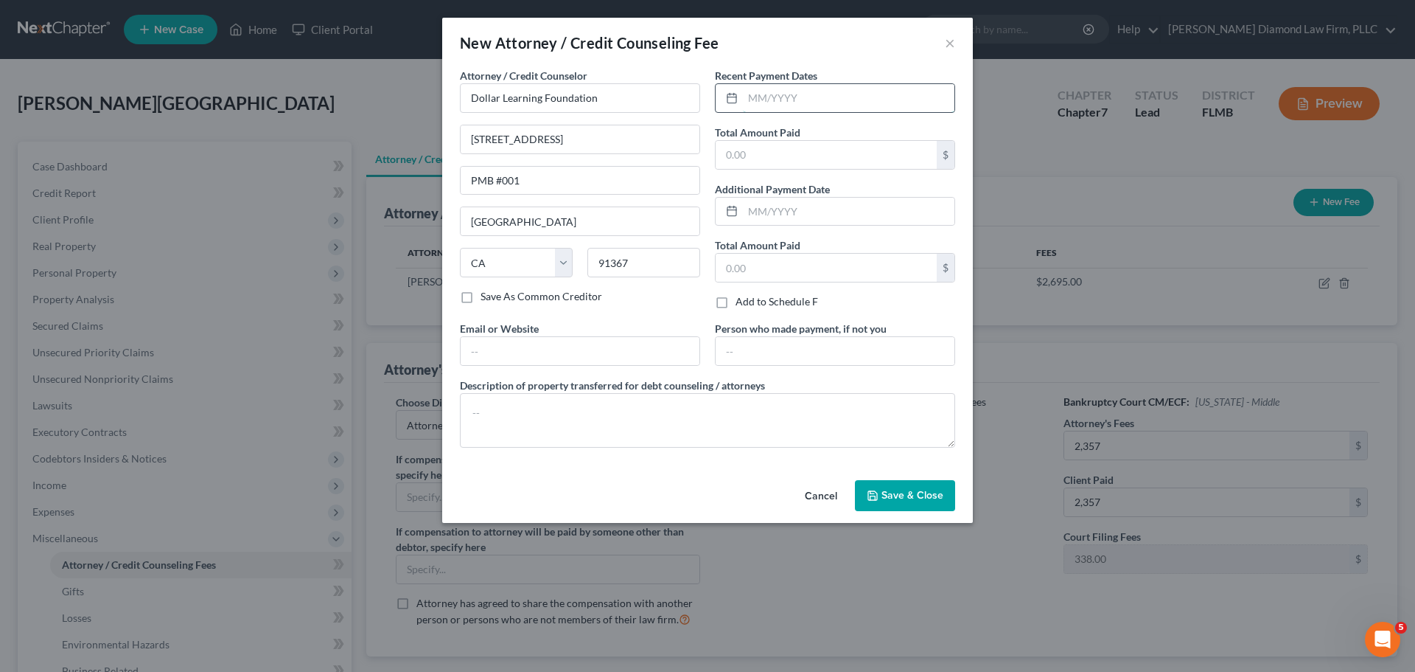
click at [820, 108] on input "text" at bounding box center [849, 98] width 212 height 28
type input "07/2025"
type input "36.95"
click at [564, 410] on textarea at bounding box center [707, 420] width 495 height 55
type textarea "Credit counseling course."
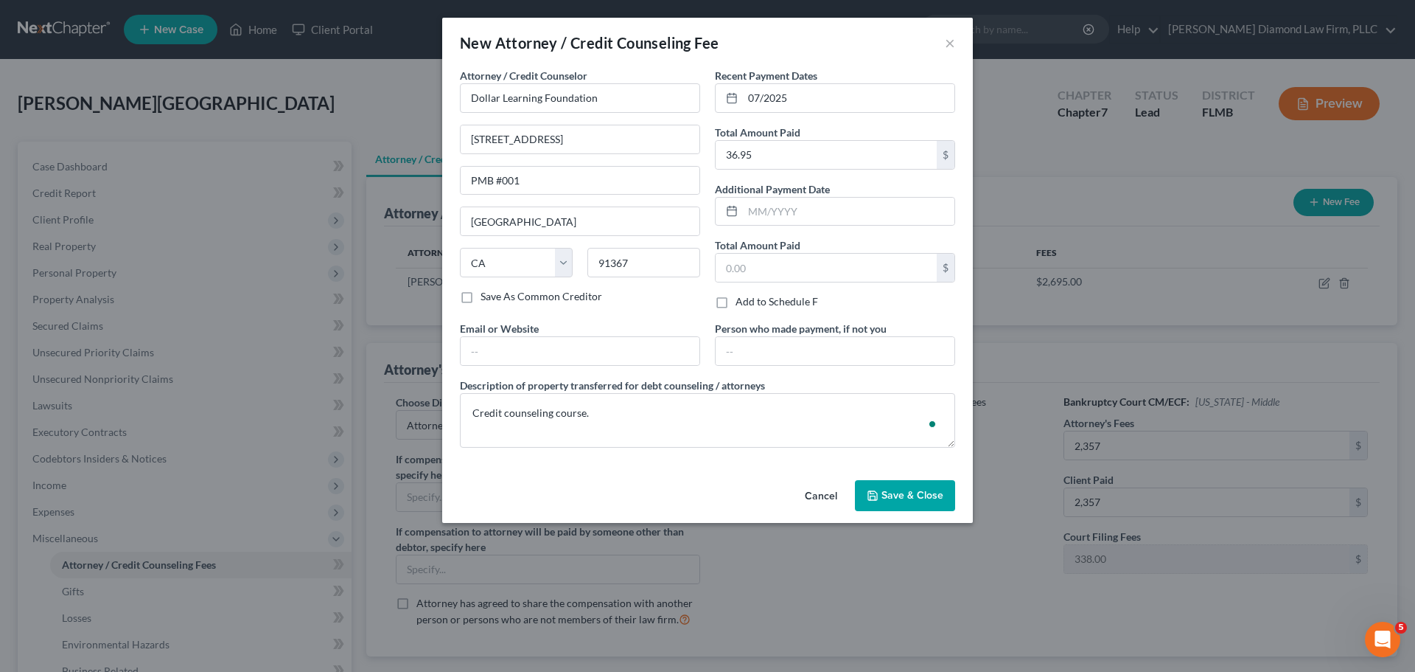
click at [927, 487] on button "Save & Close" at bounding box center [905, 495] width 100 height 31
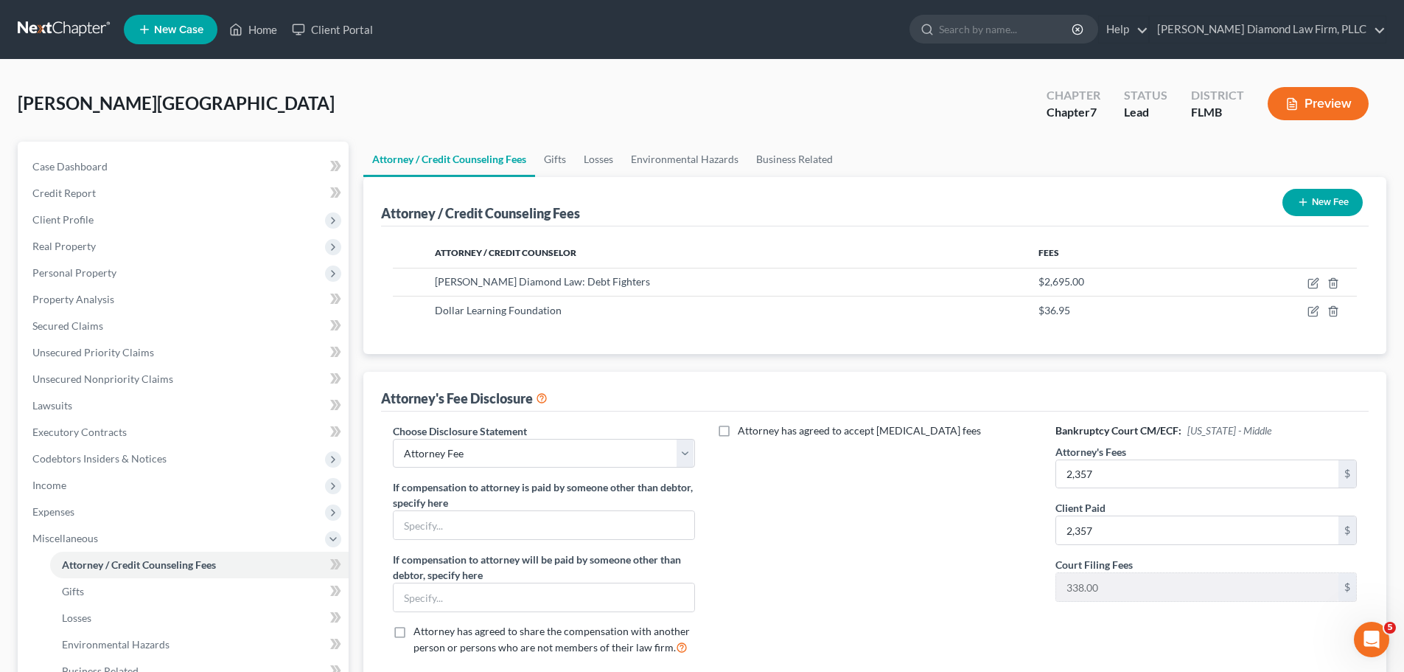
click at [984, 562] on div "Attorney has agreed to accept [MEDICAL_DATA] fees" at bounding box center [875, 545] width 331 height 244
click at [79, 28] on link at bounding box center [65, 29] width 94 height 27
